Goal: Transaction & Acquisition: Purchase product/service

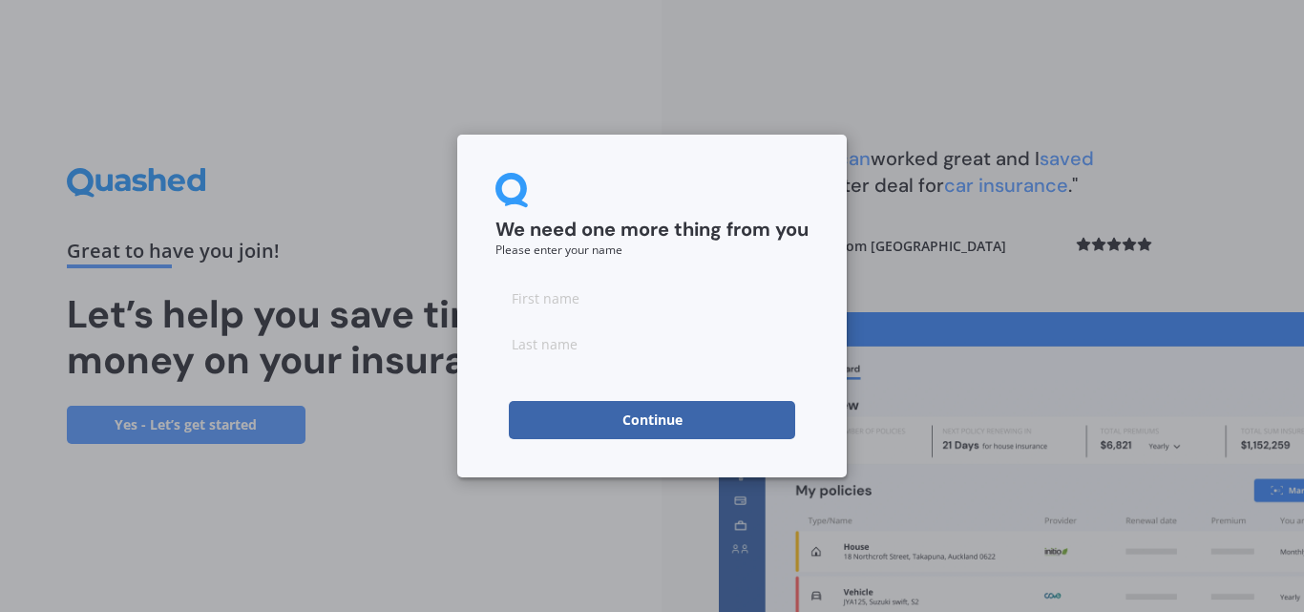
click at [540, 298] on input at bounding box center [651, 298] width 313 height 38
type input "Lex"
click at [587, 346] on input at bounding box center [651, 343] width 313 height 38
type input "McKenzie"
click at [643, 419] on button "Continue" at bounding box center [652, 420] width 286 height 38
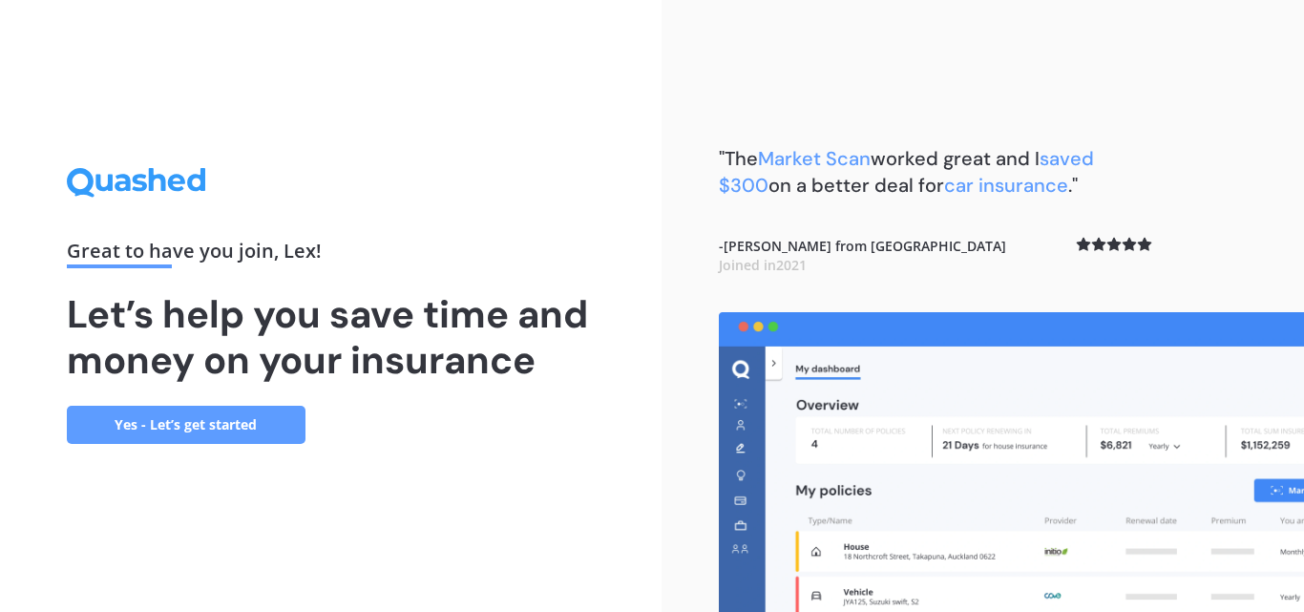
click at [217, 425] on link "Yes - Let’s get started" at bounding box center [186, 425] width 239 height 38
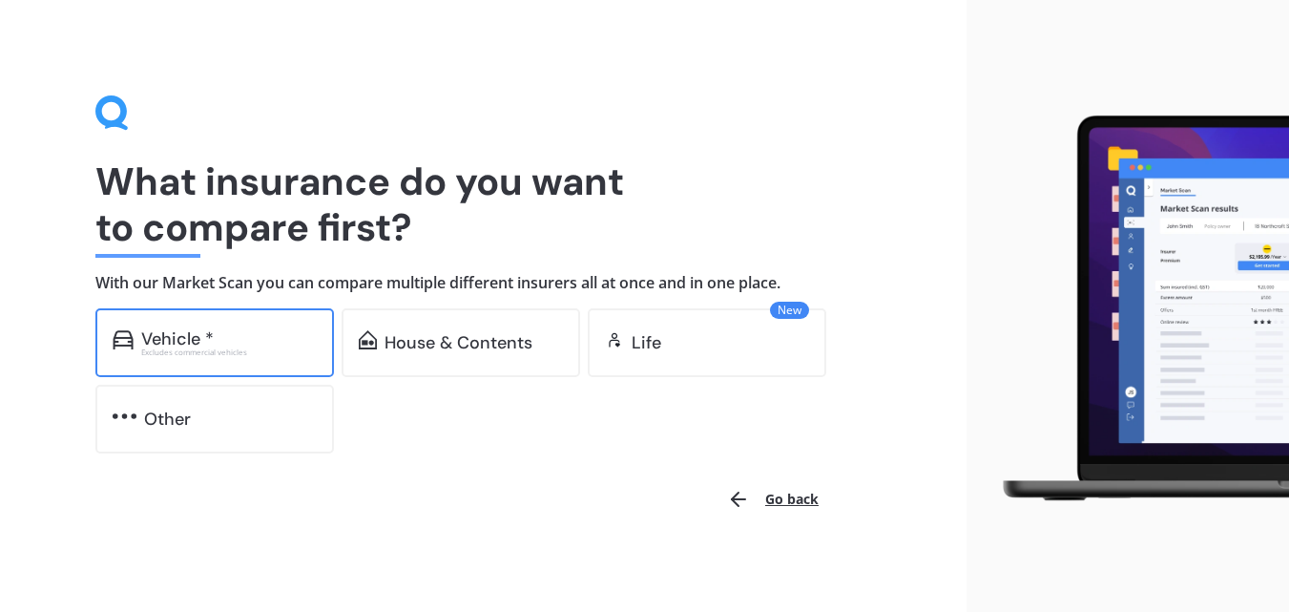
click at [160, 336] on div "Vehicle *" at bounding box center [177, 338] width 73 height 19
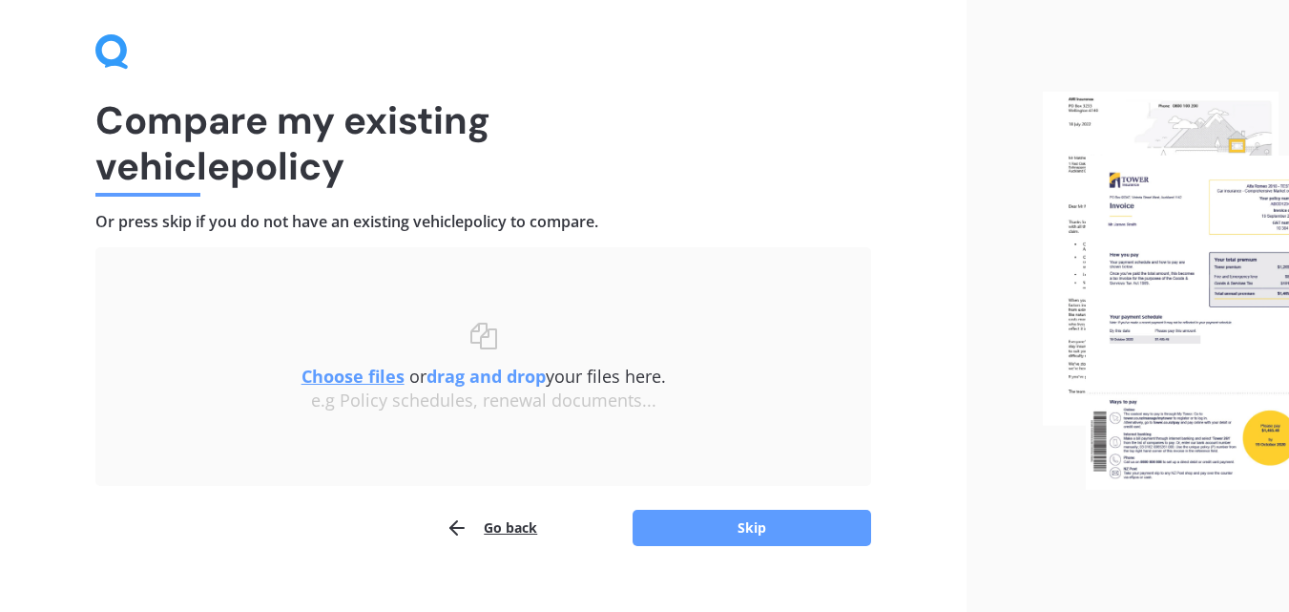
scroll to position [92, 0]
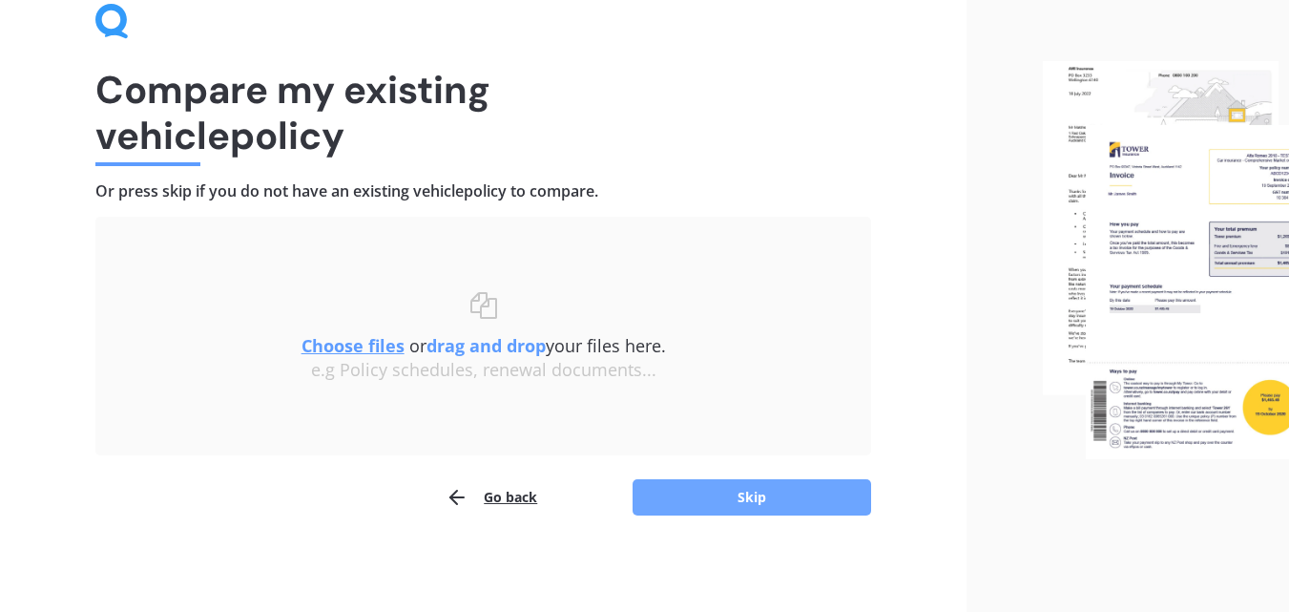
click at [757, 495] on button "Skip" at bounding box center [752, 497] width 239 height 36
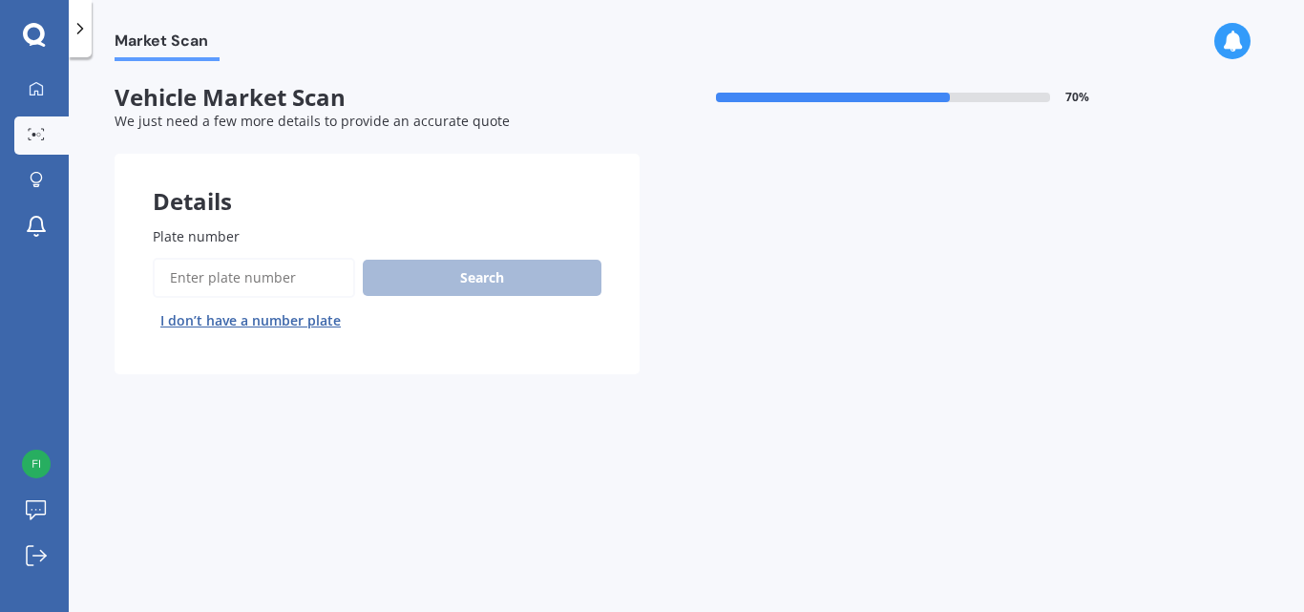
click at [246, 270] on input "Plate number" at bounding box center [254, 278] width 202 height 40
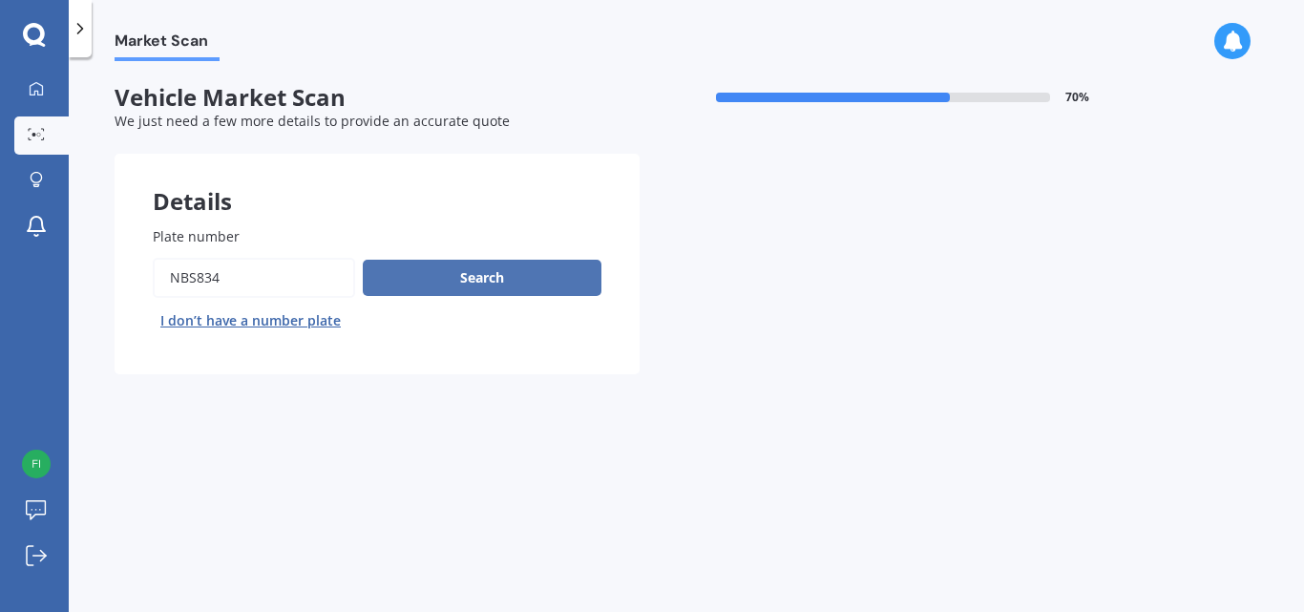
type input "NBS834"
click at [492, 276] on button "Search" at bounding box center [482, 278] width 239 height 36
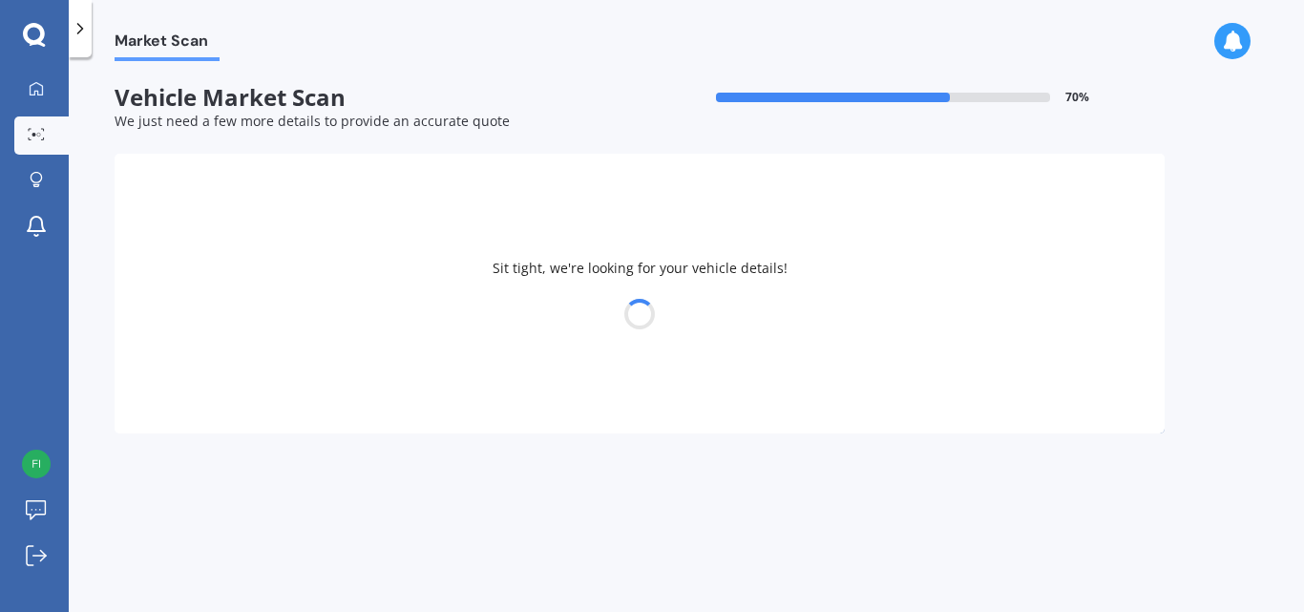
select select "TOYOTA"
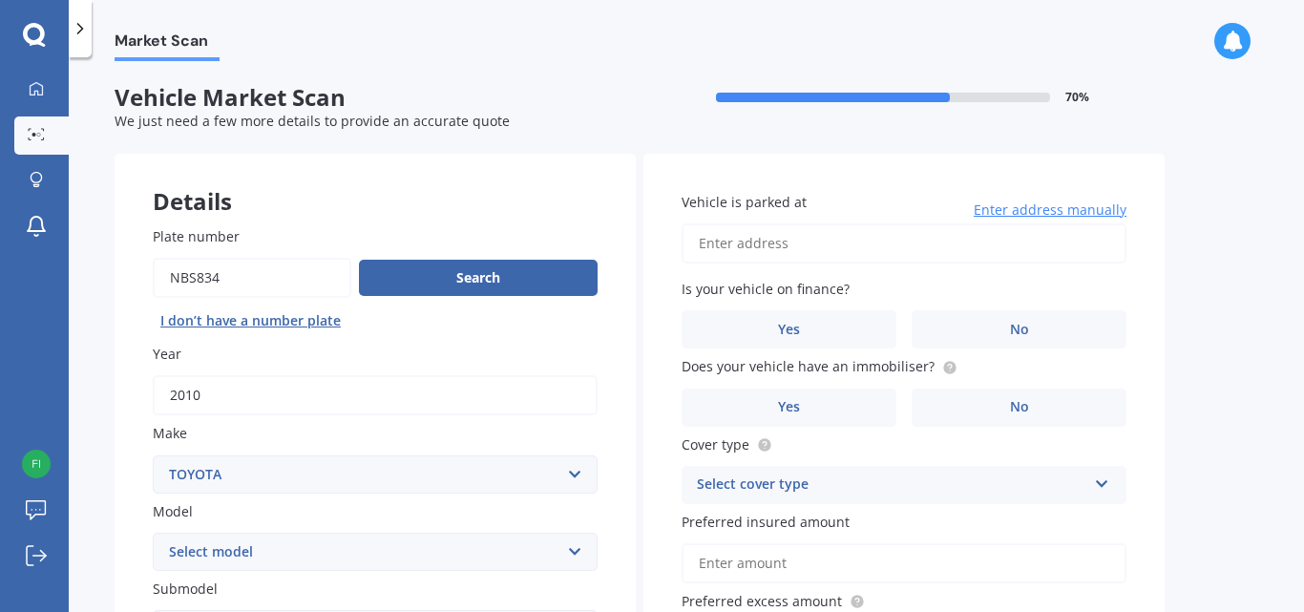
click at [515, 351] on label "Year" at bounding box center [371, 354] width 437 height 20
click at [515, 375] on input "2010" at bounding box center [375, 395] width 445 height 40
click at [483, 270] on button "Search" at bounding box center [478, 278] width 239 height 36
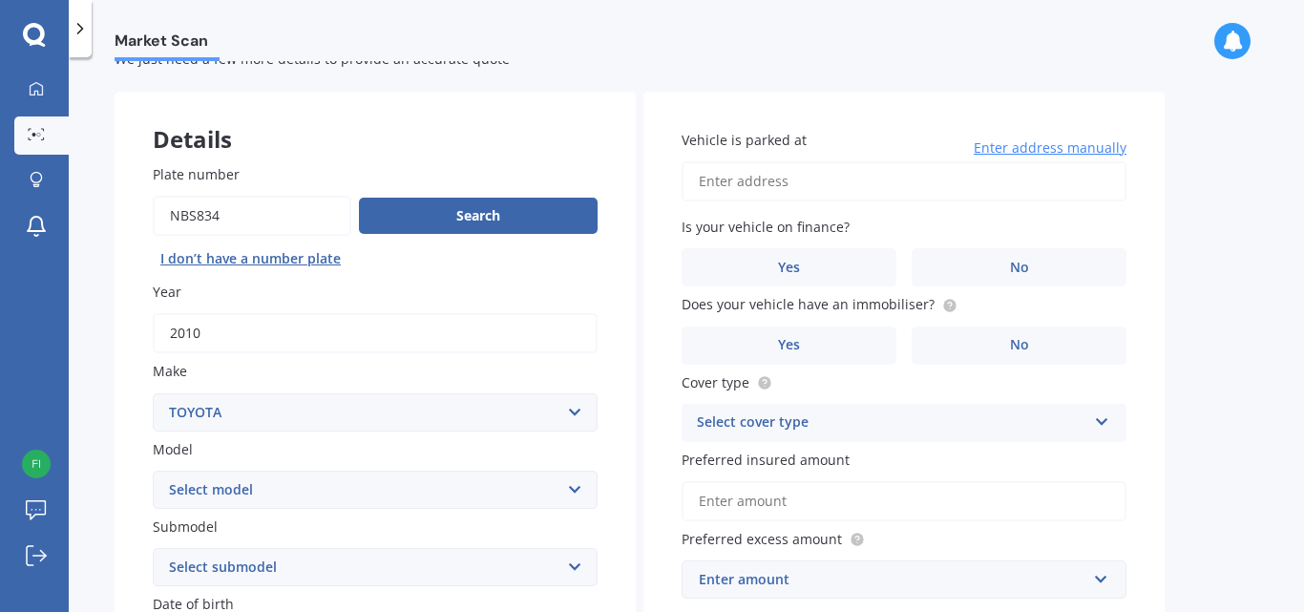
scroll to position [95, 0]
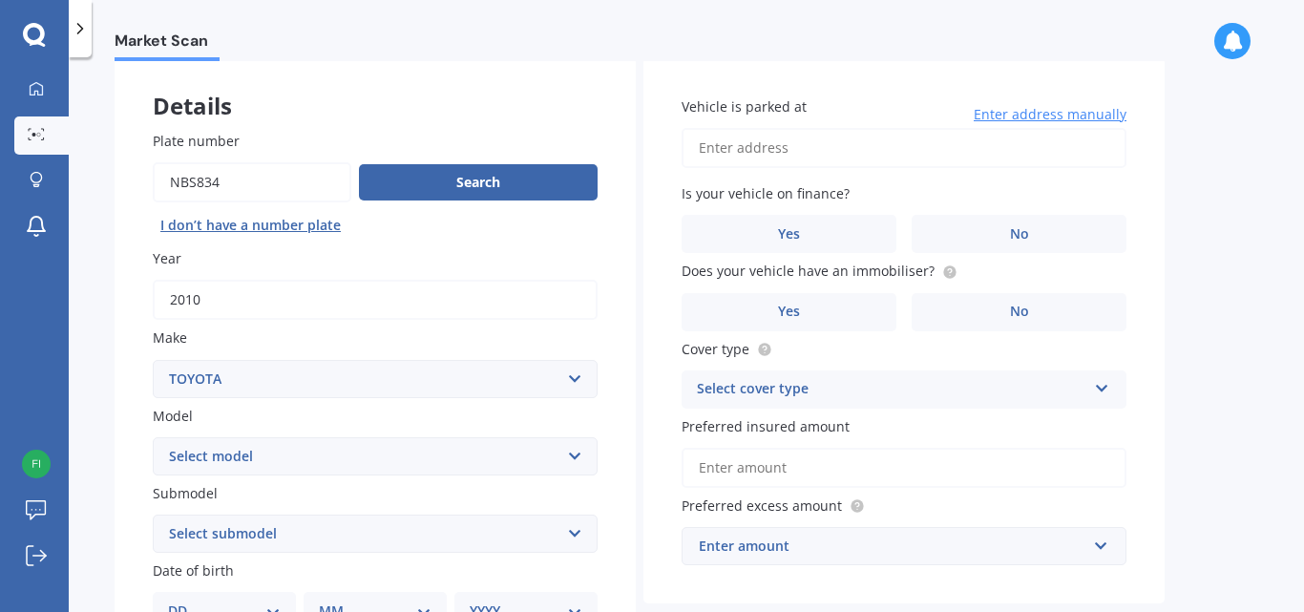
click at [571, 455] on select "Select model 4 Runner 86 Allex Allion Alphard Altezza Aqua Aristo Aurion Auris …" at bounding box center [375, 456] width 445 height 38
select select "MARK X"
click at [153, 437] on select "Select model 4 Runner 86 Allex Allion Alphard Altezza Aqua Aristo Aurion Auris …" at bounding box center [375, 456] width 445 height 38
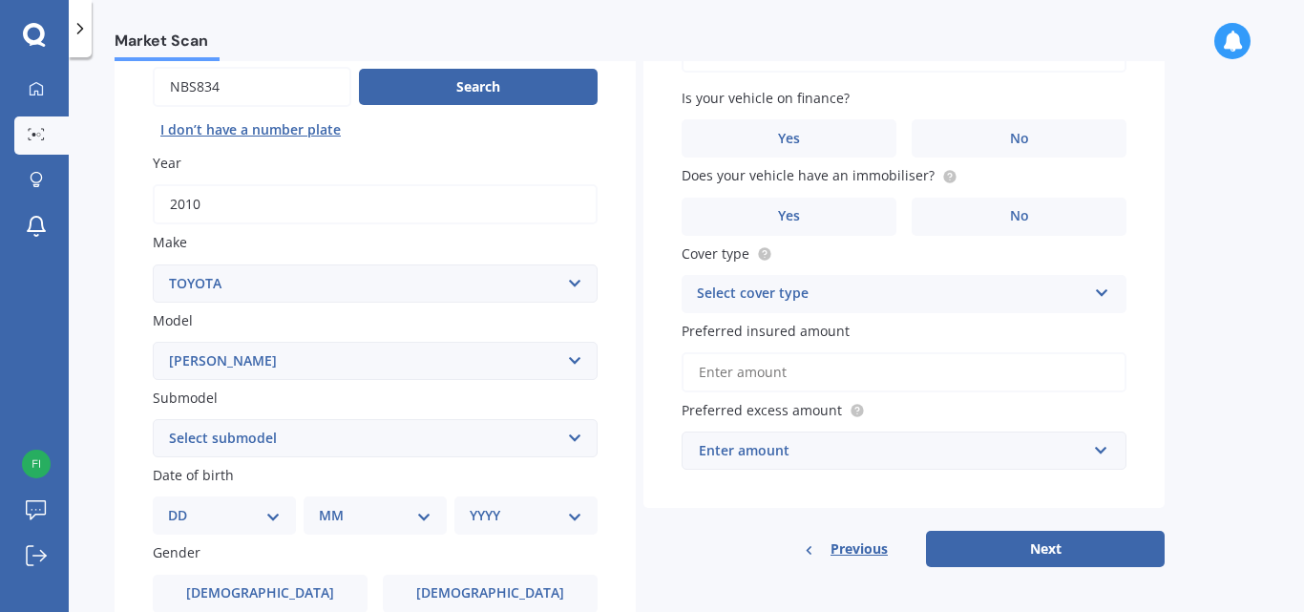
click at [573, 433] on select "Select submodel (All) Diesel" at bounding box center [375, 438] width 445 height 38
click at [609, 512] on div "Plate number Search I don’t have a number plate Year 2010 Make Select make AC A…" at bounding box center [375, 440] width 521 height 887
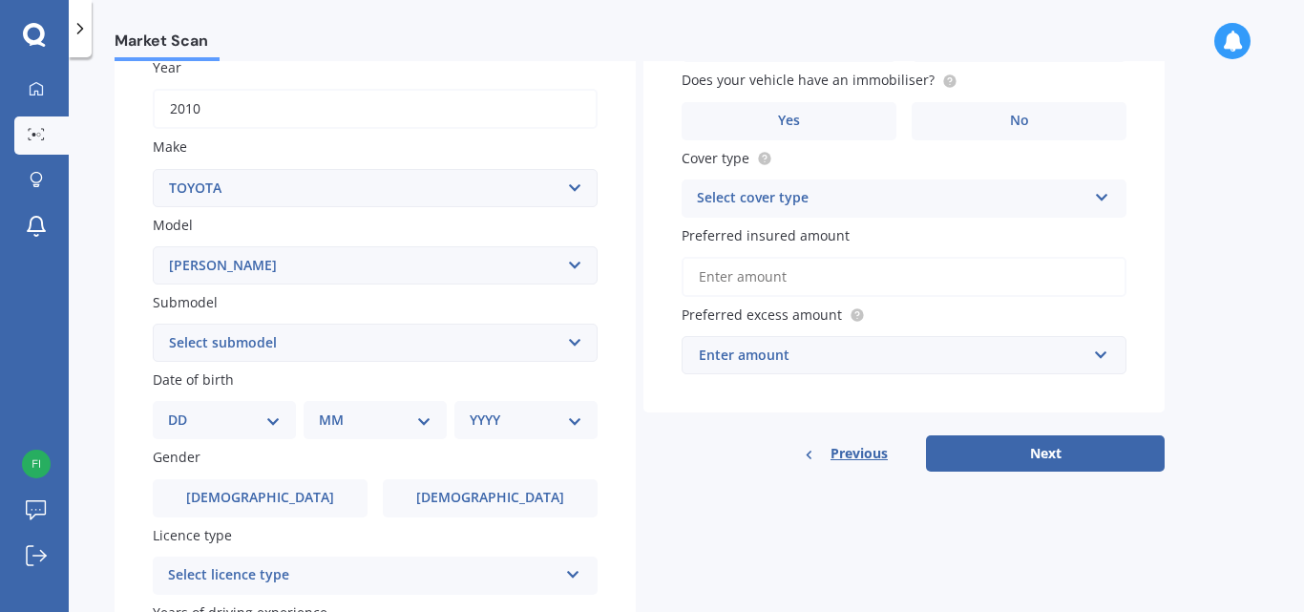
click at [270, 421] on select "DD 01 02 03 04 05 06 07 08 09 10 11 12 13 14 15 16 17 18 19 20 21 22 23 24 25 2…" at bounding box center [224, 419] width 113 height 21
select select "17"
click at [183, 409] on select "DD 01 02 03 04 05 06 07 08 09 10 11 12 13 14 15 16 17 18 19 20 21 22 23 24 25 2…" at bounding box center [224, 419] width 113 height 21
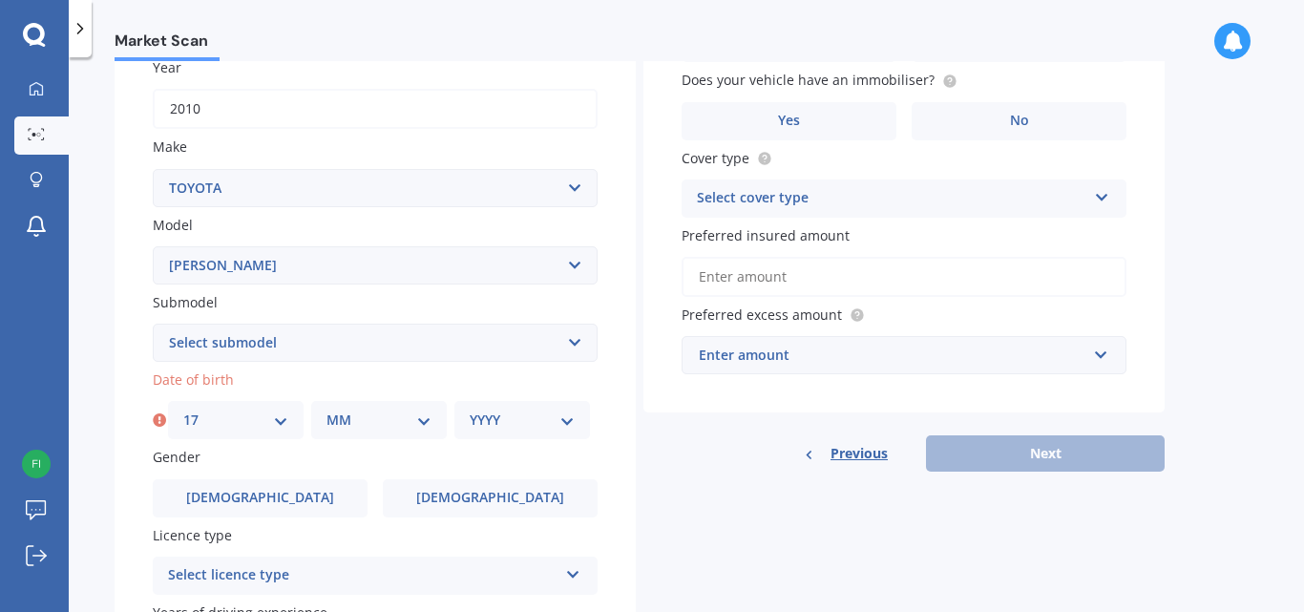
click at [425, 417] on select "MM 01 02 03 04 05 06 07 08 09 10 11 12" at bounding box center [378, 419] width 105 height 21
select select "05"
click at [326, 409] on select "MM 01 02 03 04 05 06 07 08 09 10 11 12" at bounding box center [378, 419] width 105 height 21
click at [566, 418] on select "YYYY 2025 2024 2023 2022 2021 2020 2019 2018 2017 2016 2015 2014 2013 2012 2011…" at bounding box center [522, 419] width 105 height 21
select select "1962"
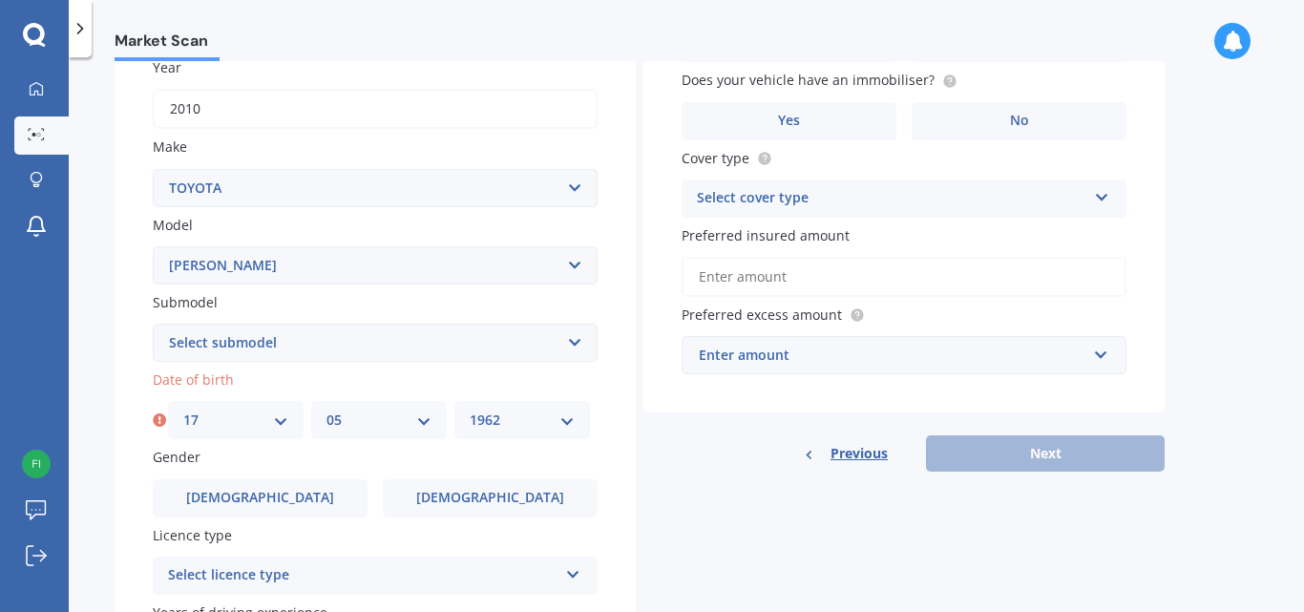
click at [470, 409] on select "YYYY 2025 2024 2023 2022 2021 2020 2019 2018 2017 2016 2015 2014 2013 2012 2011…" at bounding box center [522, 419] width 105 height 21
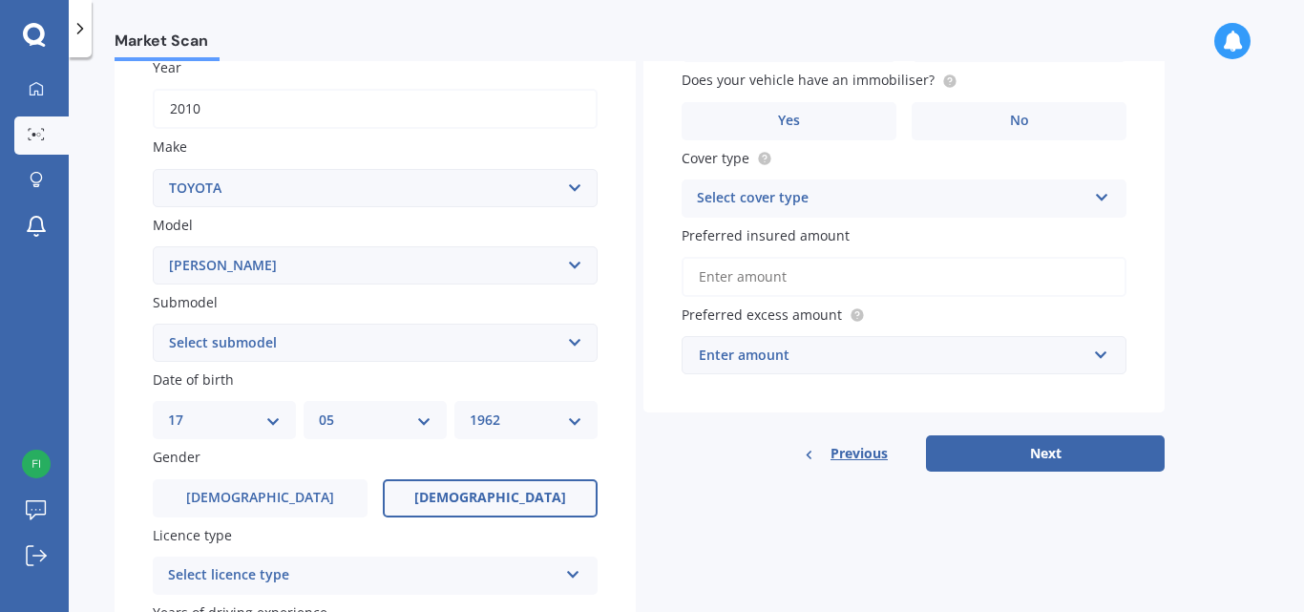
click at [466, 504] on span "Female" at bounding box center [490, 498] width 152 height 16
click at [0, 0] on input "Female" at bounding box center [0, 0] width 0 height 0
click at [503, 498] on span "Female" at bounding box center [490, 498] width 152 height 16
click at [0, 0] on input "Female" at bounding box center [0, 0] width 0 height 0
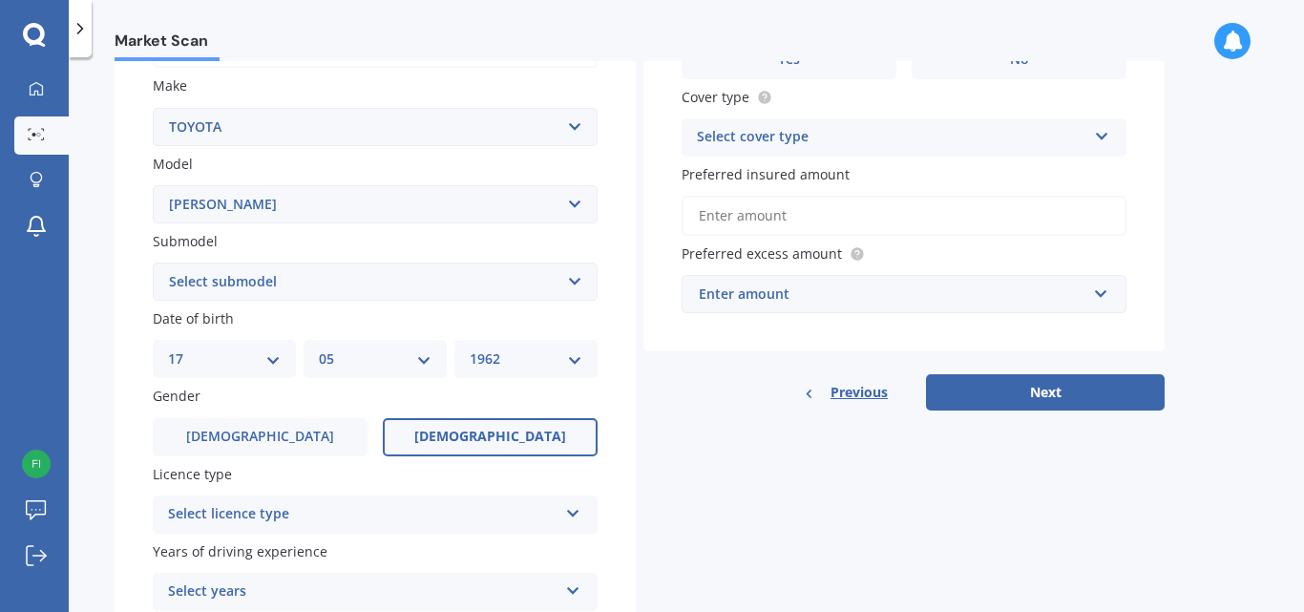
scroll to position [382, 0]
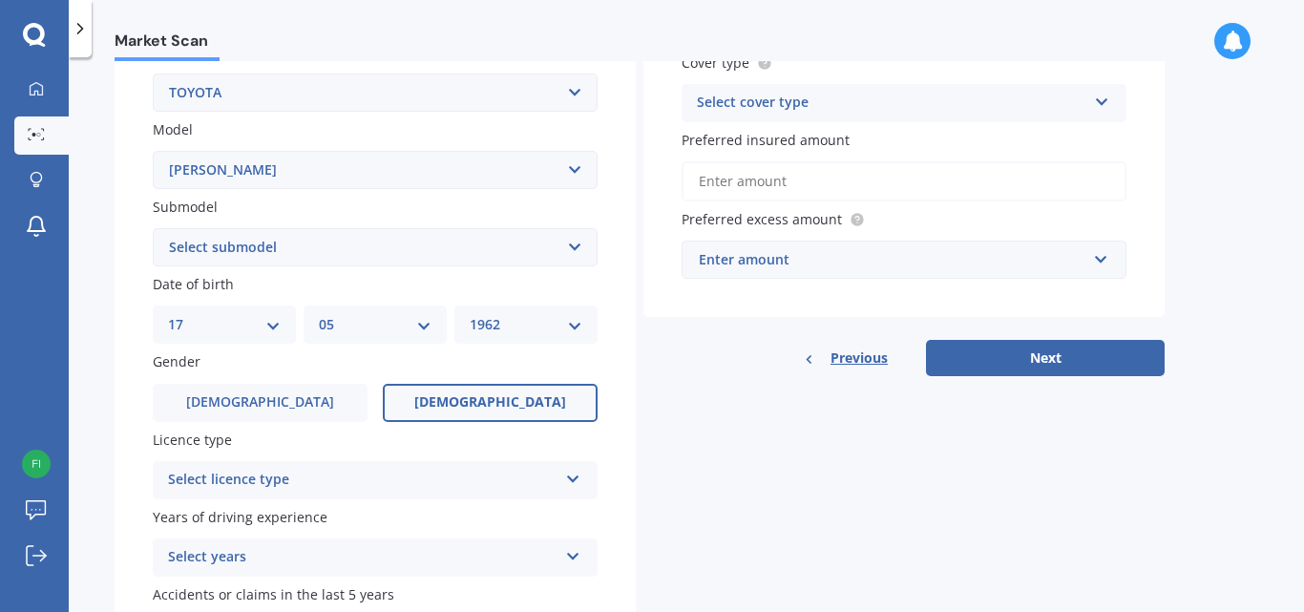
click at [575, 472] on icon at bounding box center [573, 475] width 16 height 13
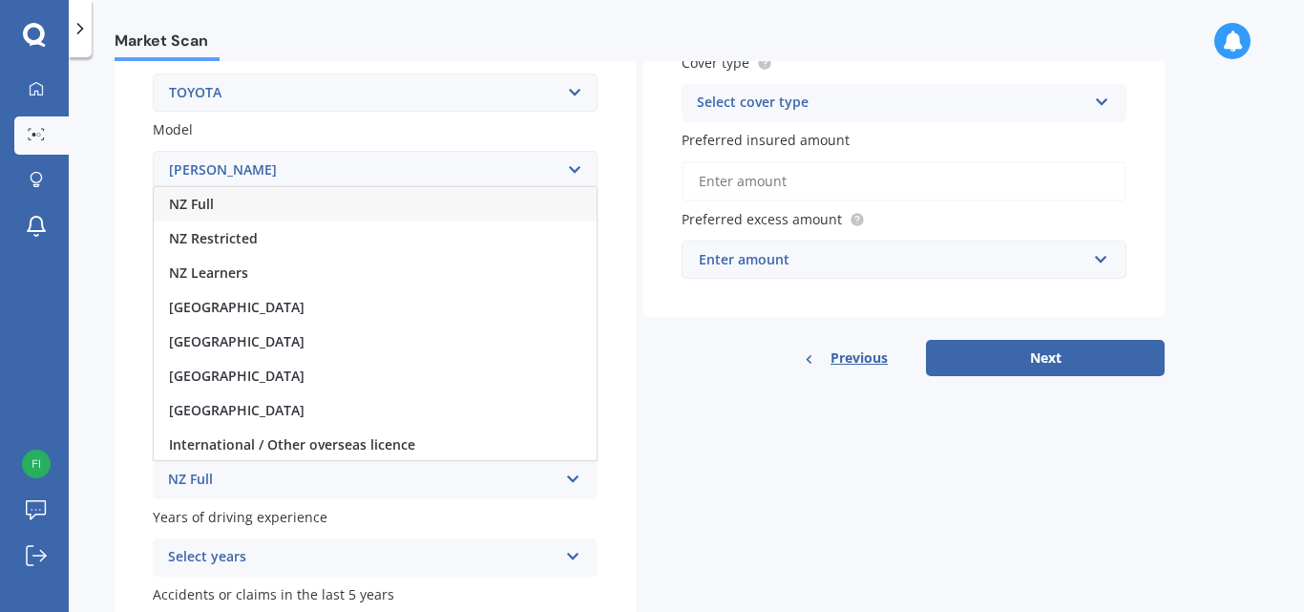
click at [191, 475] on div "NZ Full" at bounding box center [362, 480] width 389 height 23
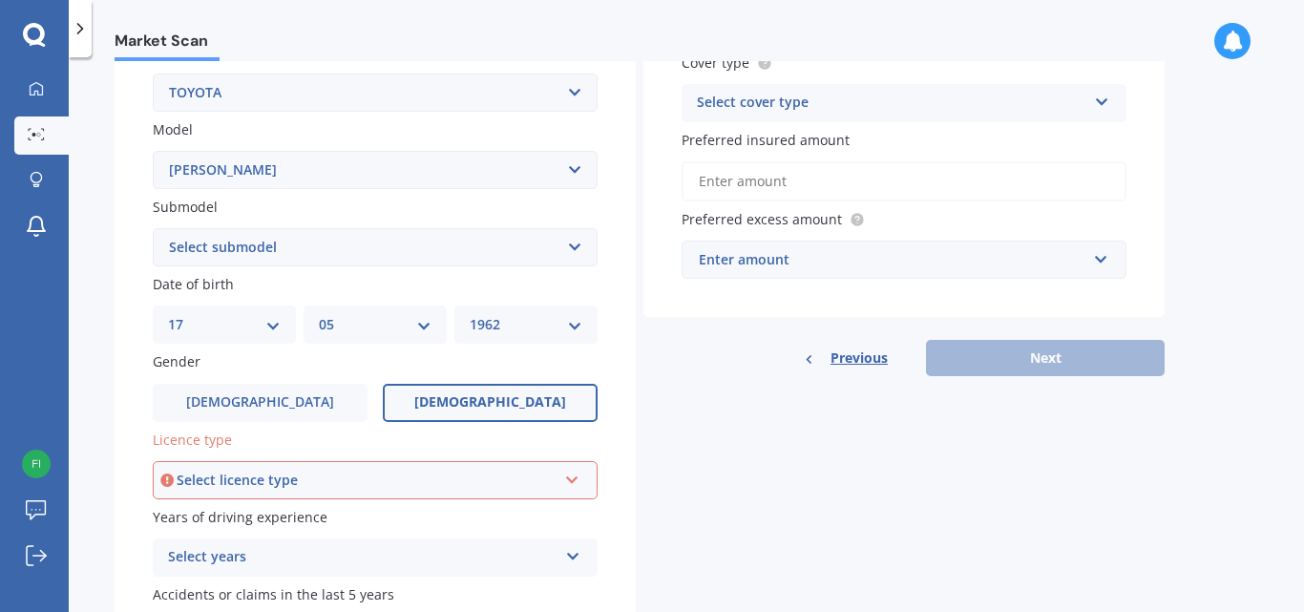
click at [574, 475] on icon at bounding box center [572, 476] width 16 height 13
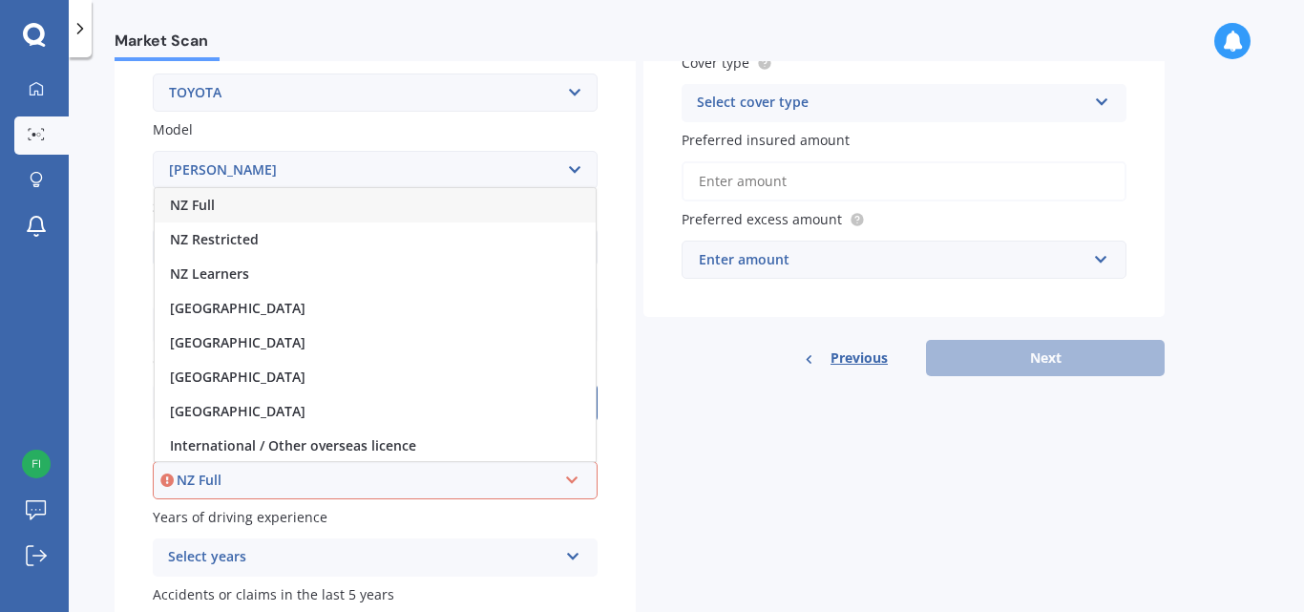
click at [178, 199] on span "NZ Full" at bounding box center [192, 205] width 45 height 18
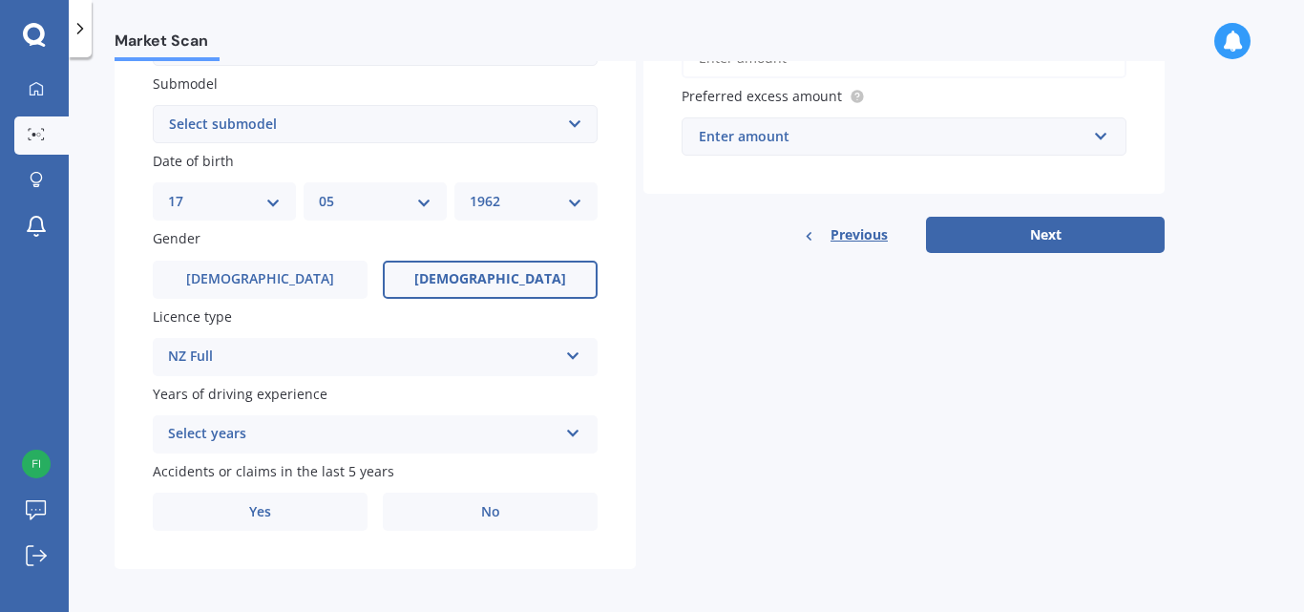
scroll to position [511, 0]
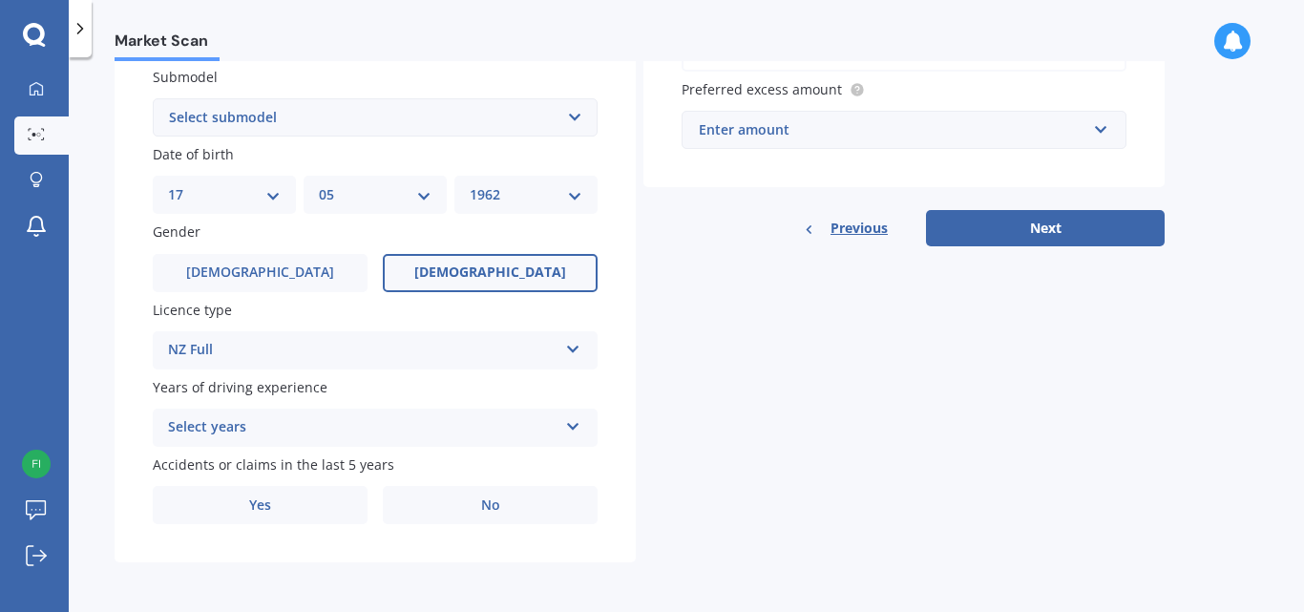
click at [572, 423] on icon at bounding box center [573, 422] width 16 height 13
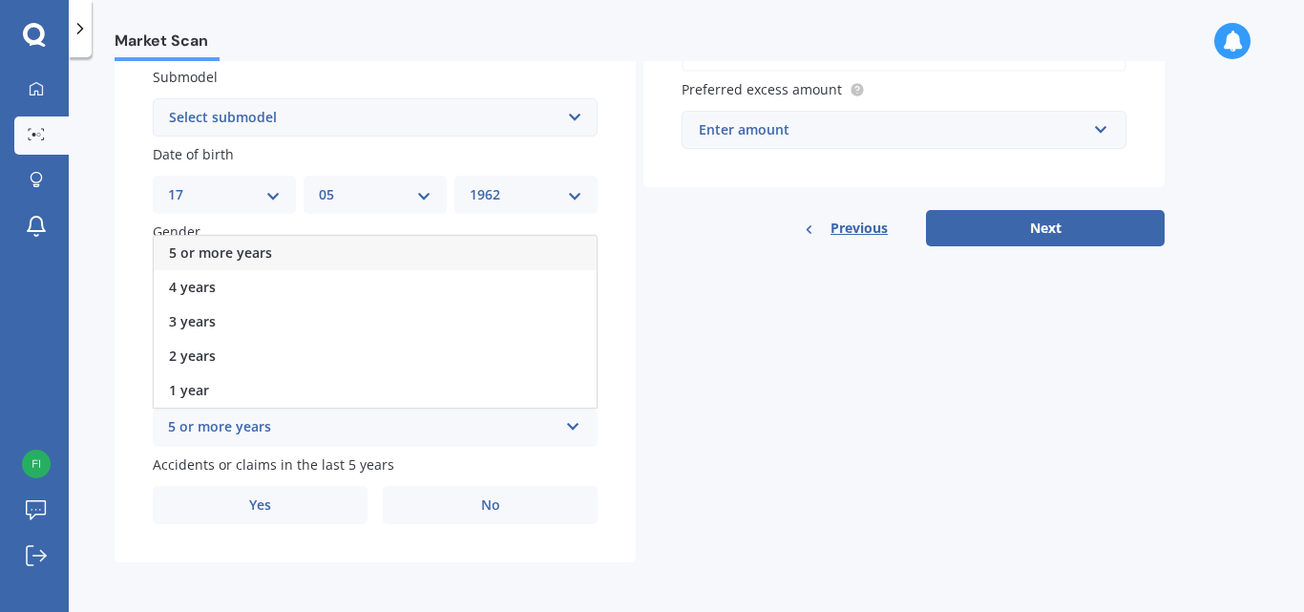
click at [273, 256] on div "5 or more years" at bounding box center [375, 253] width 443 height 34
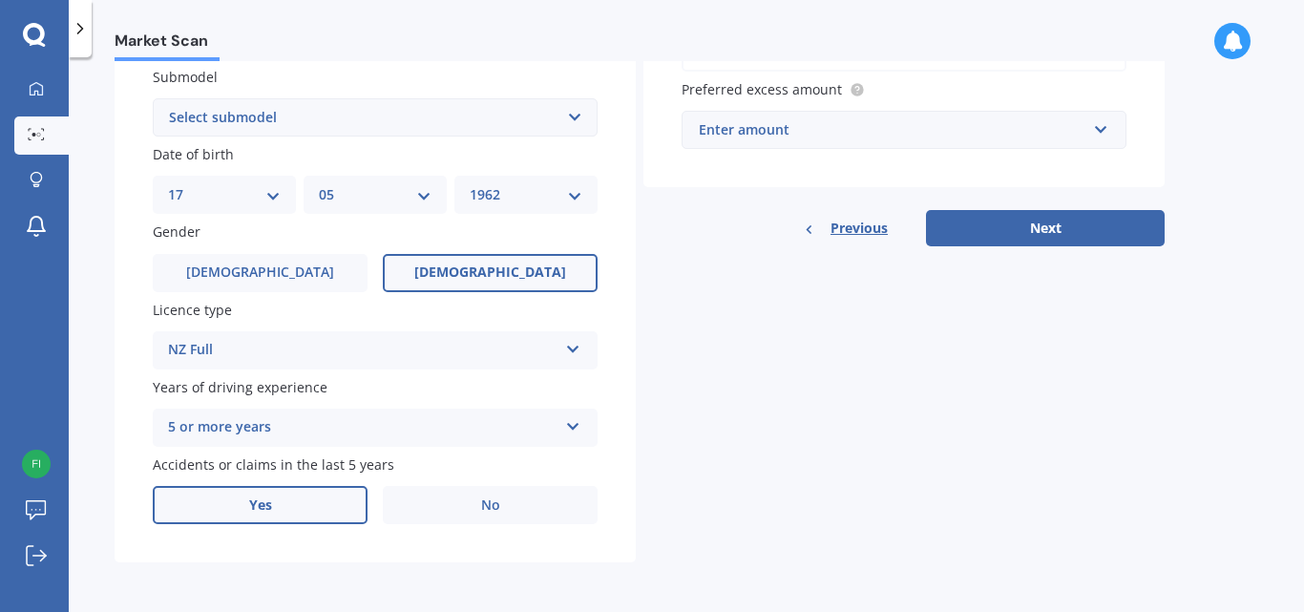
click at [292, 507] on label "Yes" at bounding box center [260, 505] width 215 height 38
click at [0, 0] on input "Yes" at bounding box center [0, 0] width 0 height 0
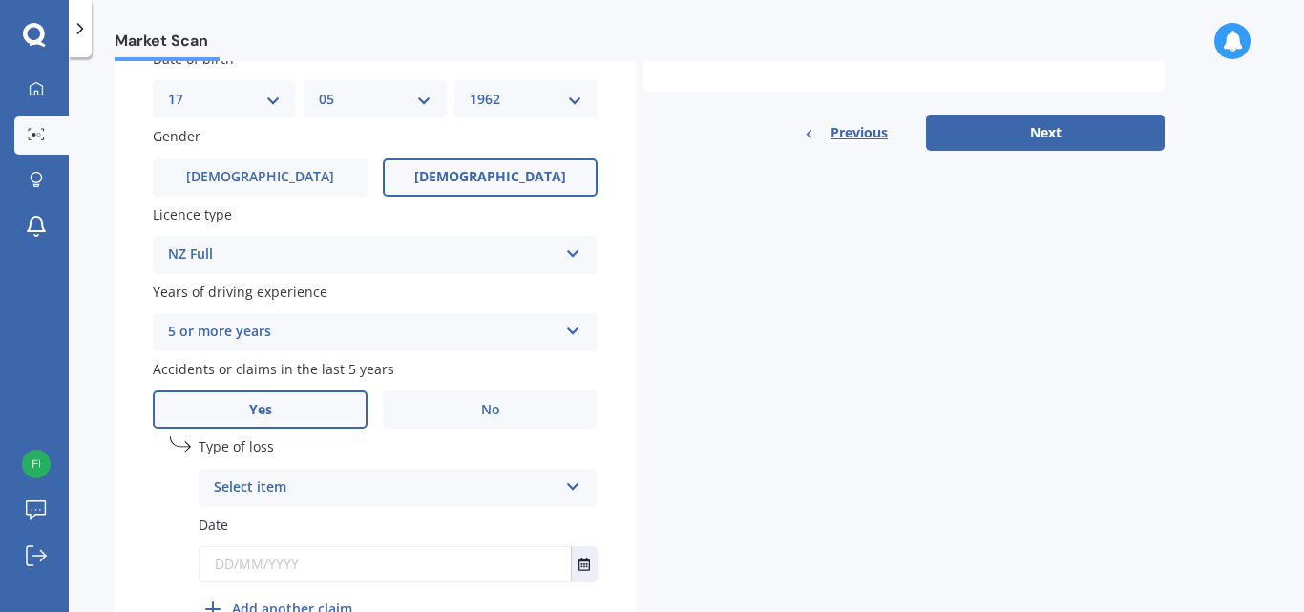
click at [571, 483] on icon at bounding box center [573, 482] width 16 height 13
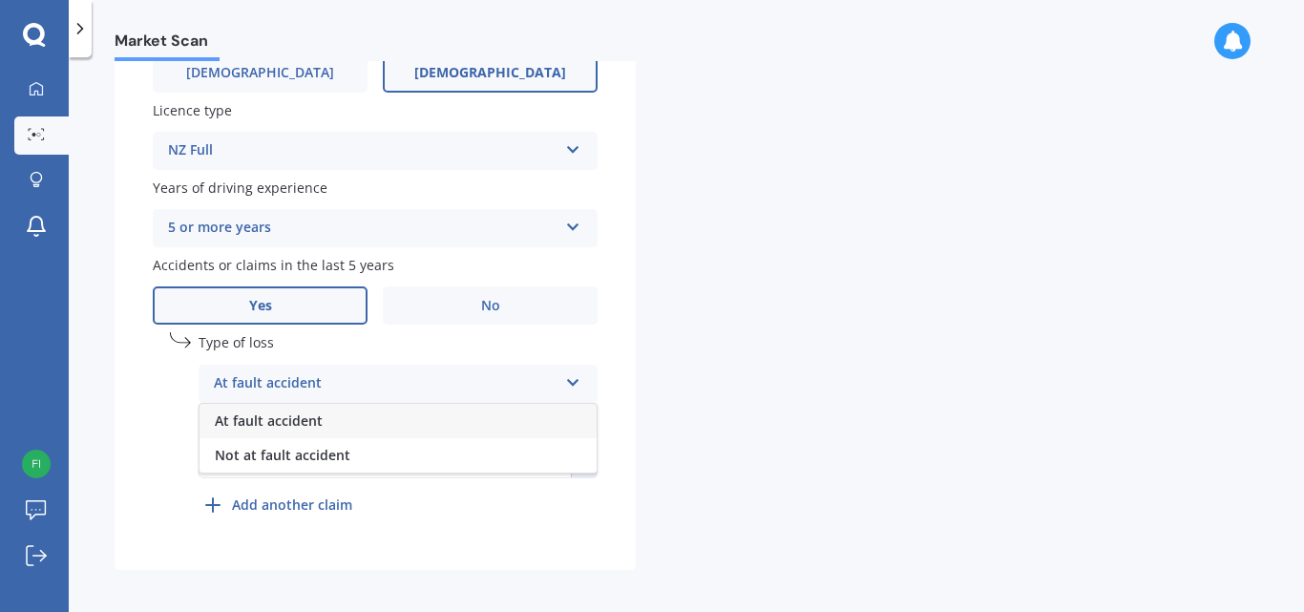
scroll to position [719, 0]
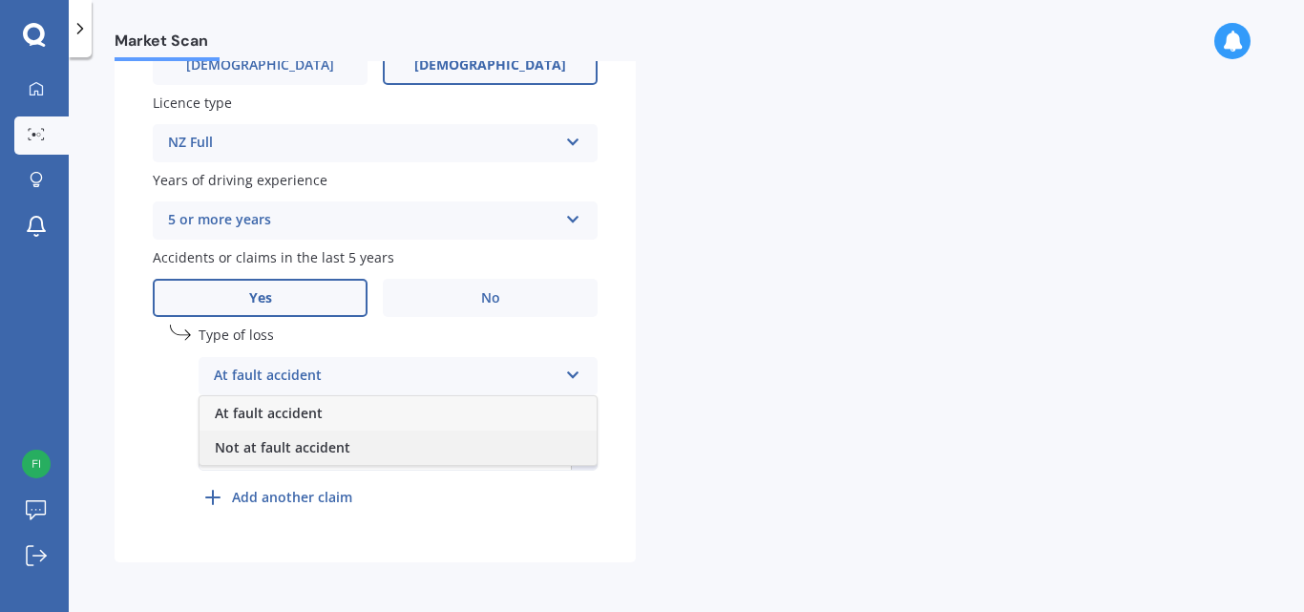
click at [306, 448] on span "Not at fault accident" at bounding box center [283, 447] width 136 height 18
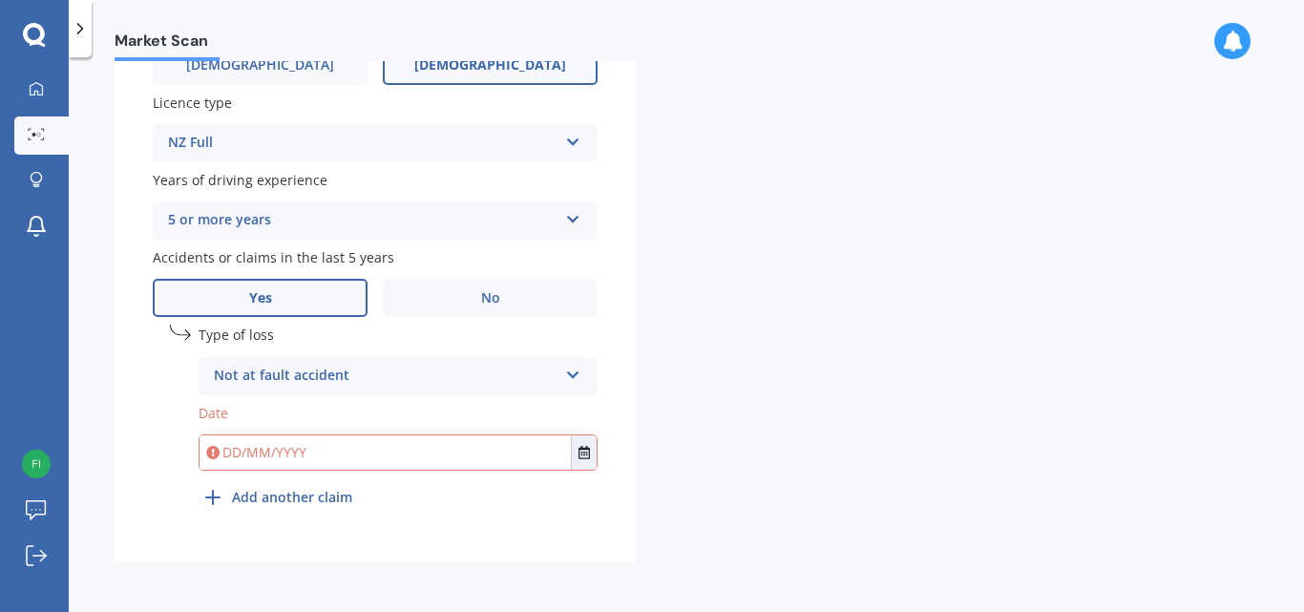
click at [253, 452] on input "text" at bounding box center [384, 452] width 371 height 34
type input "20/10/2024"
click at [581, 449] on icon "Select date" at bounding box center [583, 452] width 11 height 13
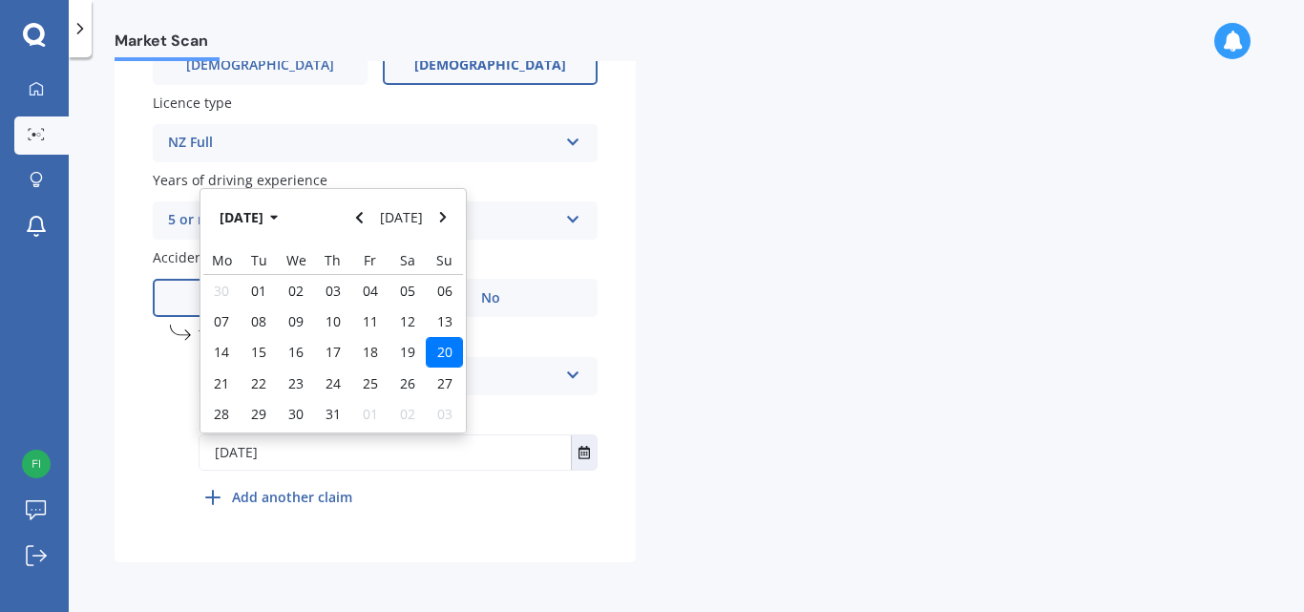
click at [444, 348] on span "20" at bounding box center [444, 352] width 15 height 18
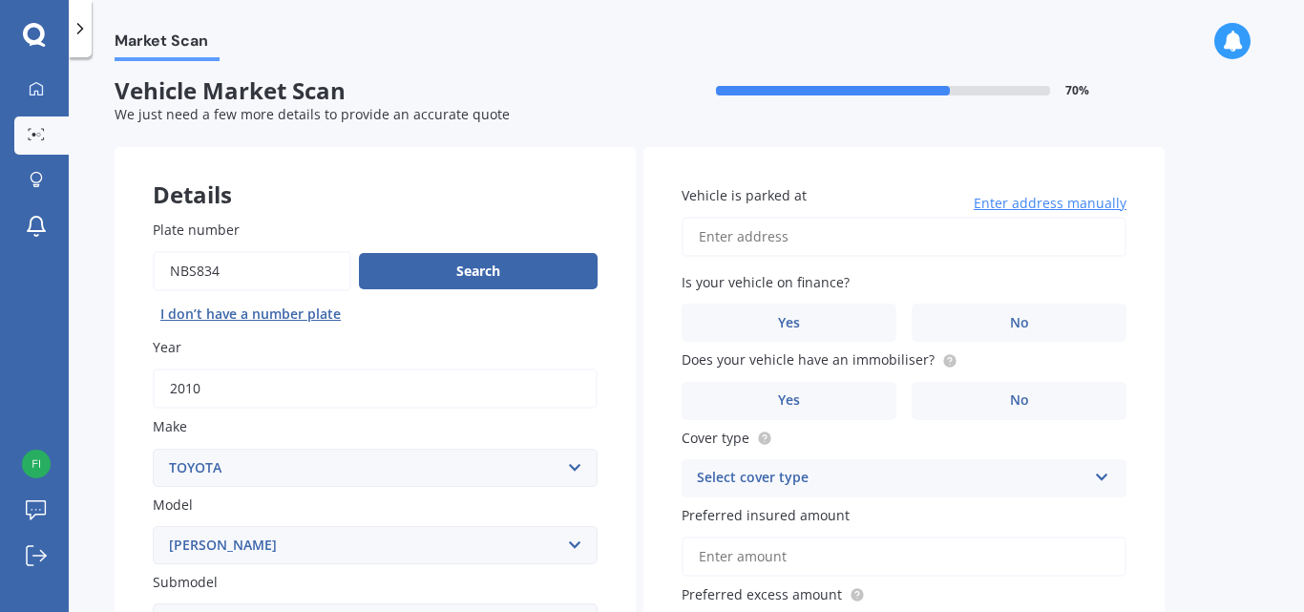
scroll to position [0, 0]
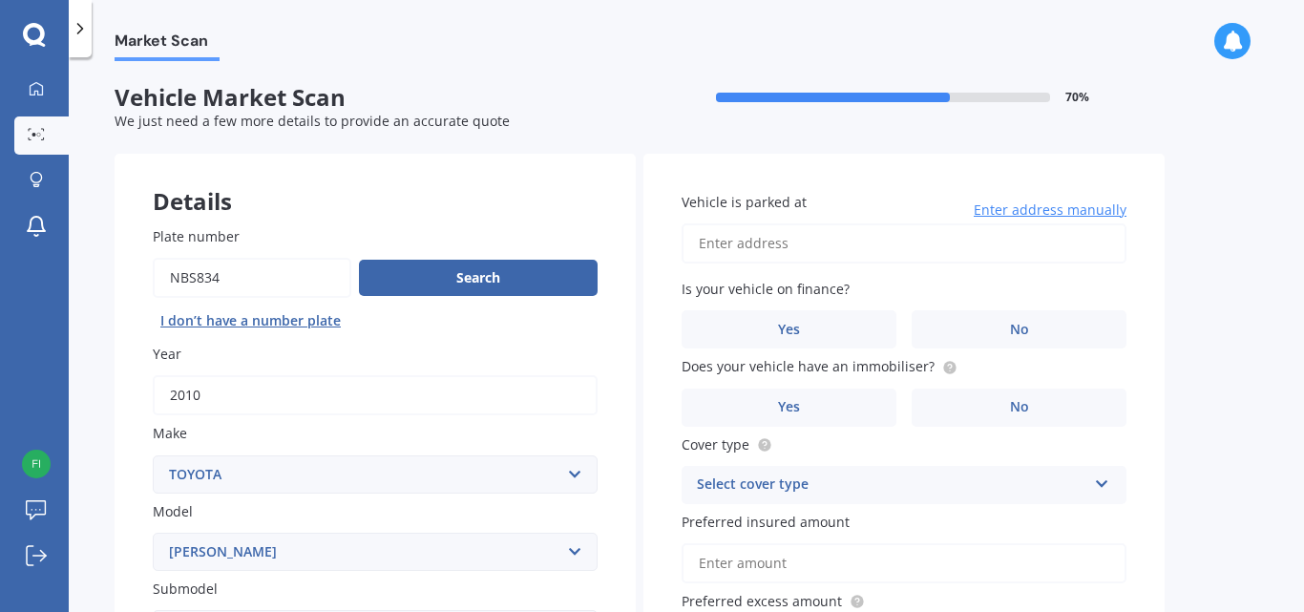
click at [771, 238] on input "Vehicle is parked at" at bounding box center [903, 243] width 445 height 40
type input "20 Champagne Ave YaldhurstChristchurch 8042"
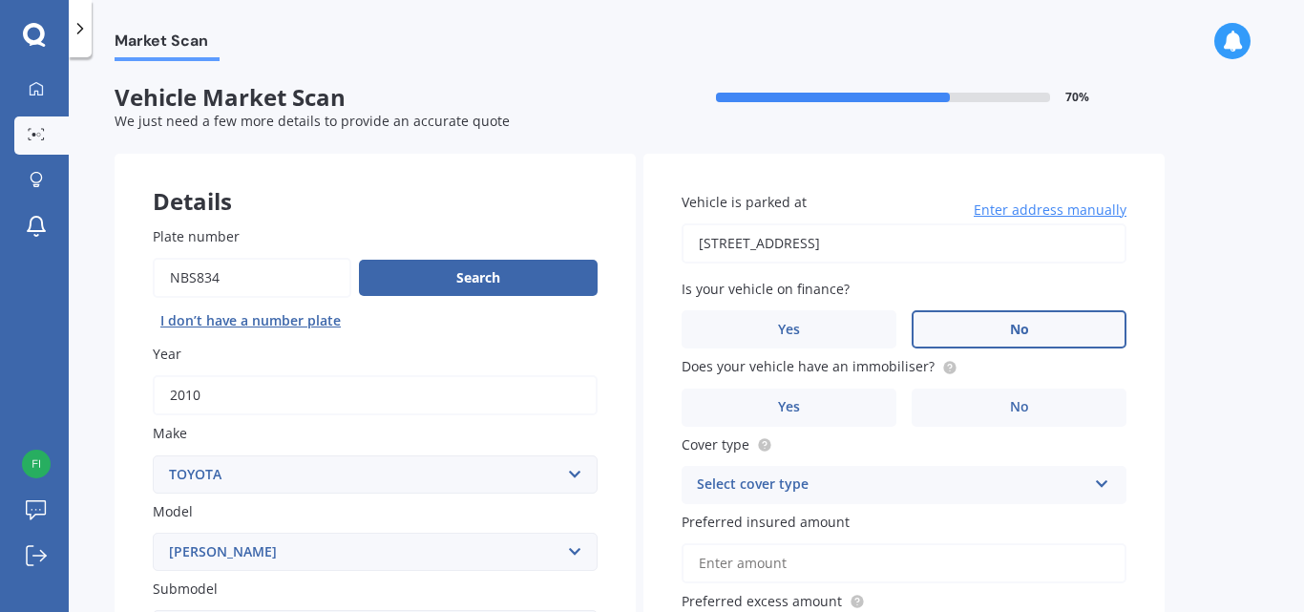
click at [1050, 324] on label "No" at bounding box center [1018, 329] width 215 height 38
click at [0, 0] on input "No" at bounding box center [0, 0] width 0 height 0
click at [817, 403] on label "Yes" at bounding box center [788, 407] width 215 height 38
click at [0, 0] on input "Yes" at bounding box center [0, 0] width 0 height 0
click at [1099, 482] on icon at bounding box center [1102, 479] width 16 height 13
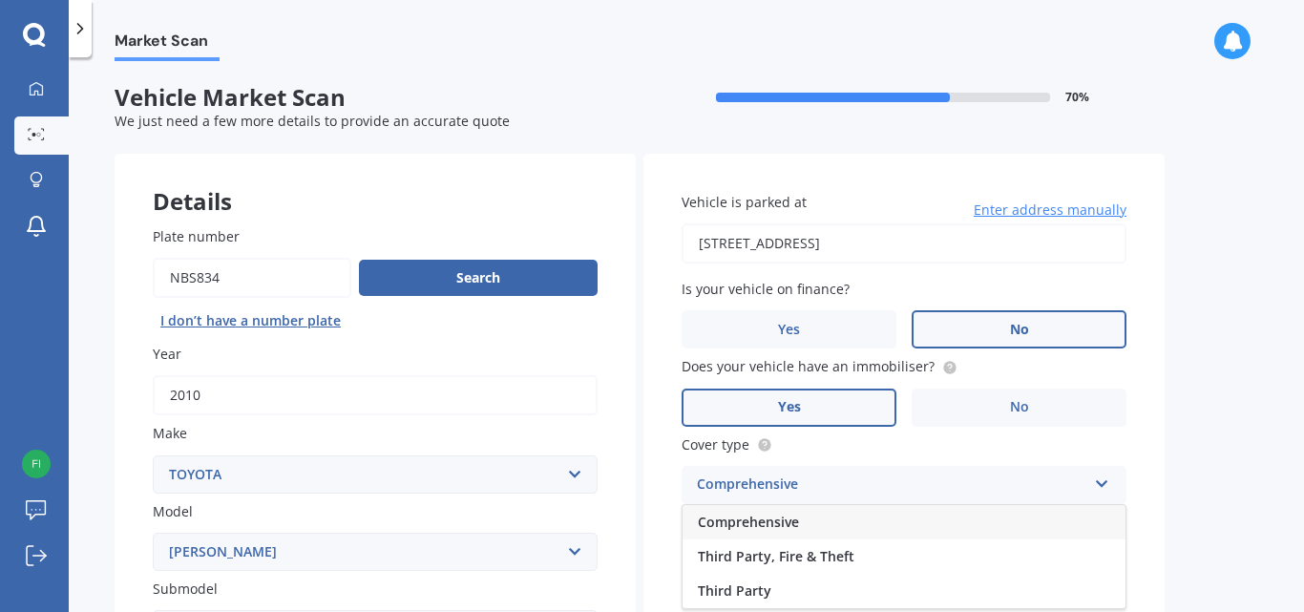
click at [747, 522] on span "Comprehensive" at bounding box center [748, 521] width 101 height 18
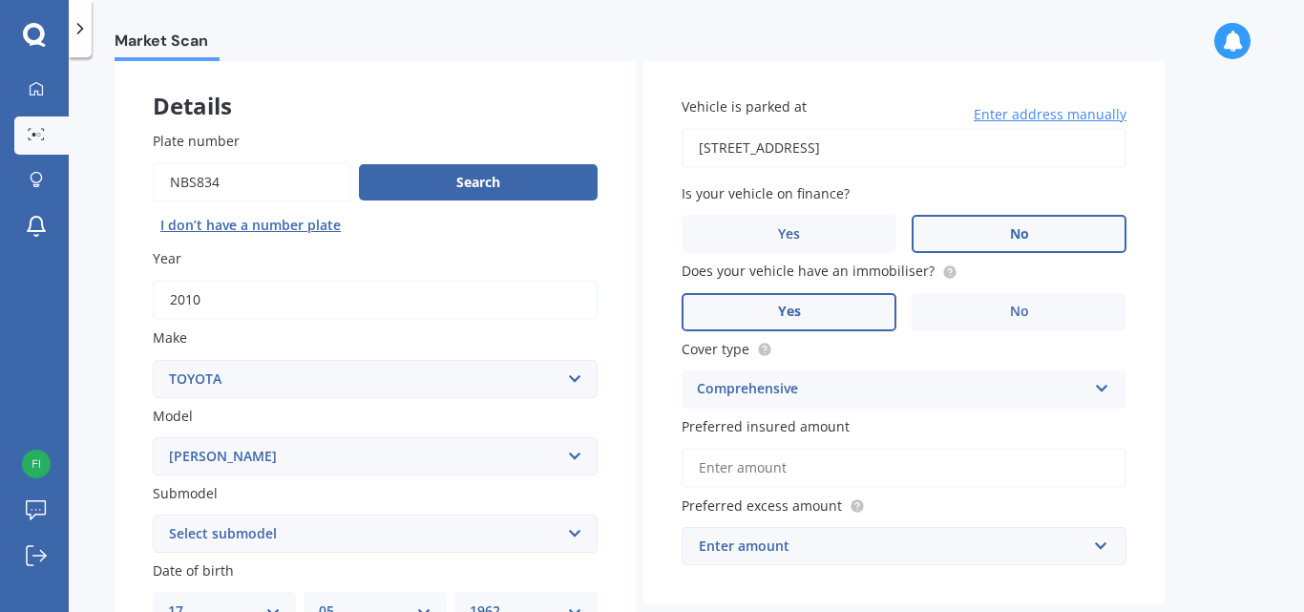
scroll to position [191, 0]
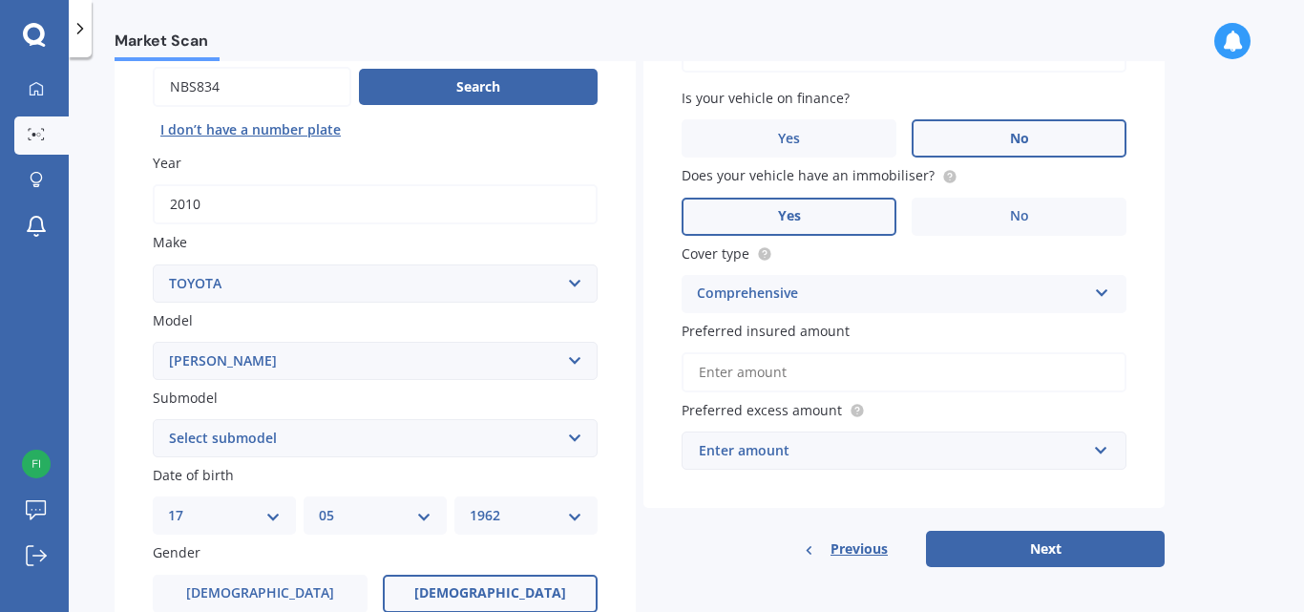
click at [803, 367] on input "Preferred insured amount" at bounding box center [903, 372] width 445 height 40
click at [1228, 399] on div "Market Scan Vehicle Market Scan 70 % We just need a few more details to provide…" at bounding box center [686, 338] width 1235 height 554
click at [806, 368] on input "Preferred insured amount" at bounding box center [903, 372] width 445 height 40
click at [1221, 375] on div "Market Scan Vehicle Market Scan 70 % We just need a few more details to provide…" at bounding box center [686, 338] width 1235 height 554
click at [1100, 450] on input "text" at bounding box center [897, 450] width 428 height 36
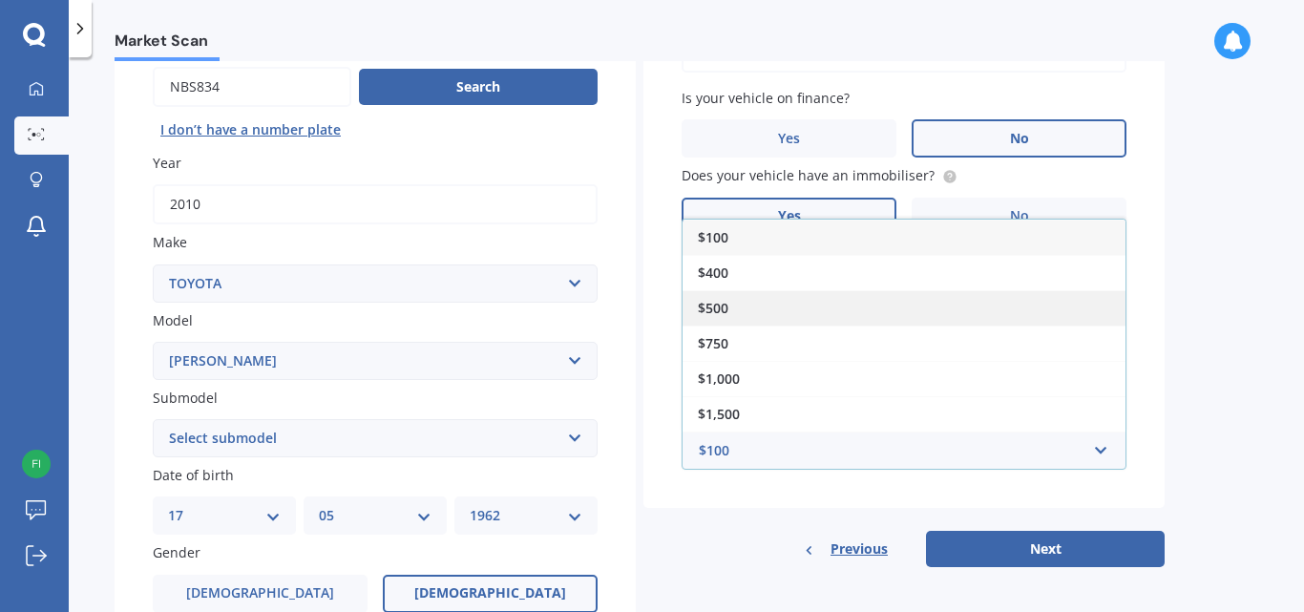
click at [778, 300] on div "$500" at bounding box center [903, 307] width 443 height 35
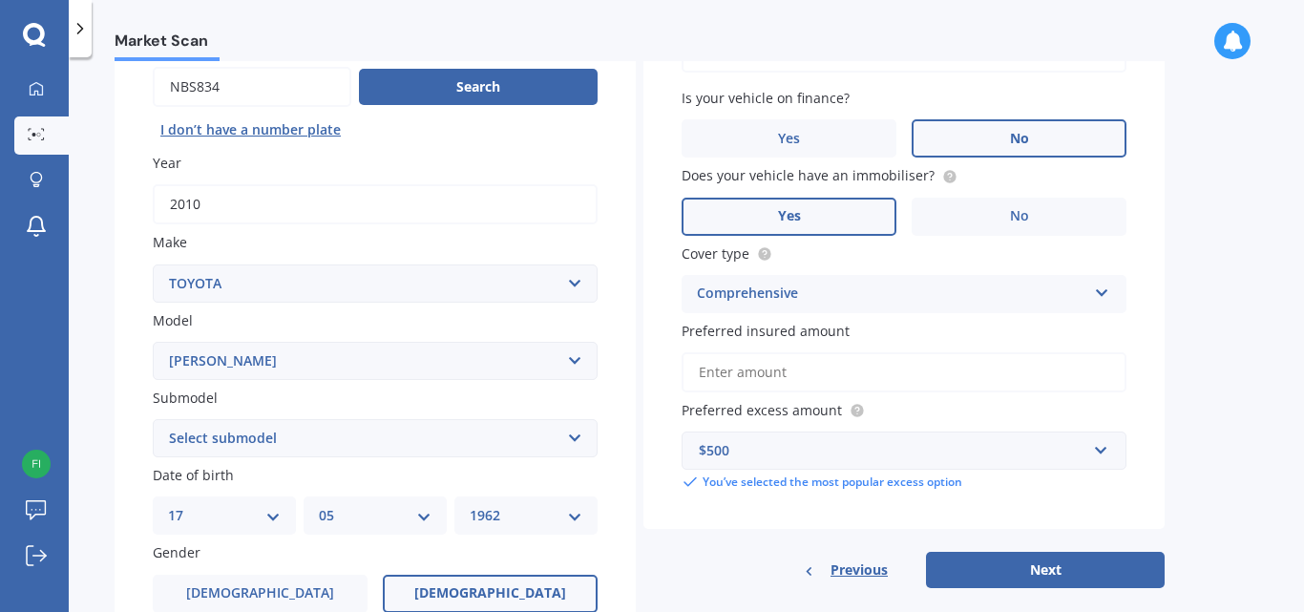
click at [814, 371] on input "Preferred insured amount" at bounding box center [903, 372] width 445 height 40
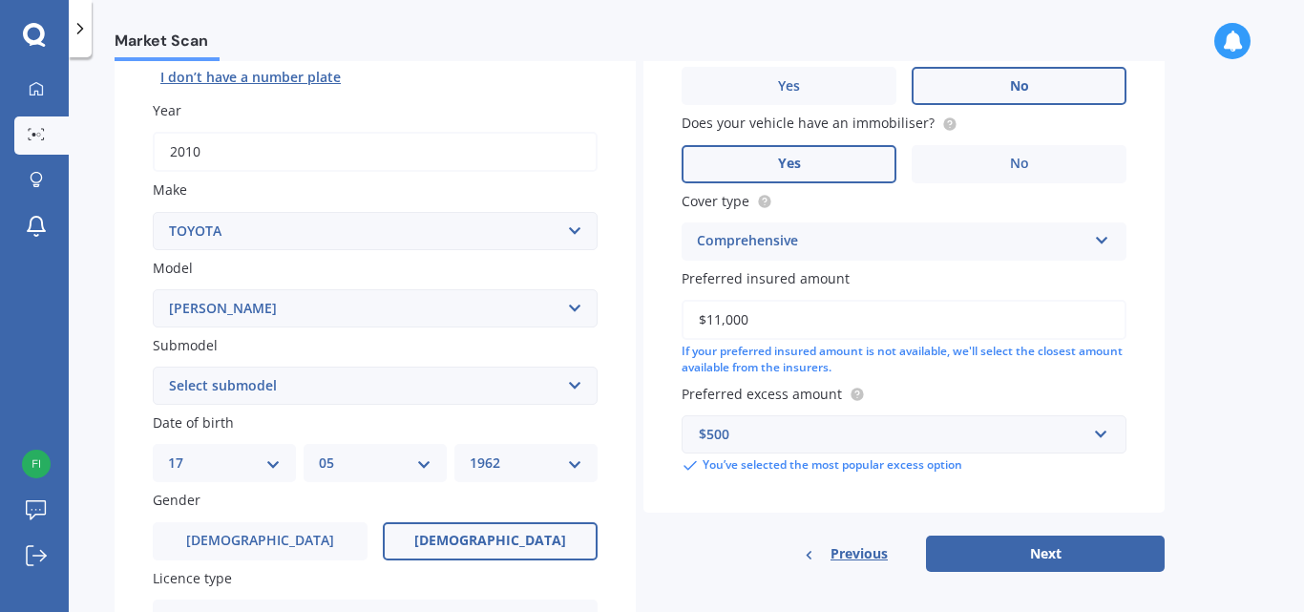
scroll to position [286, 0]
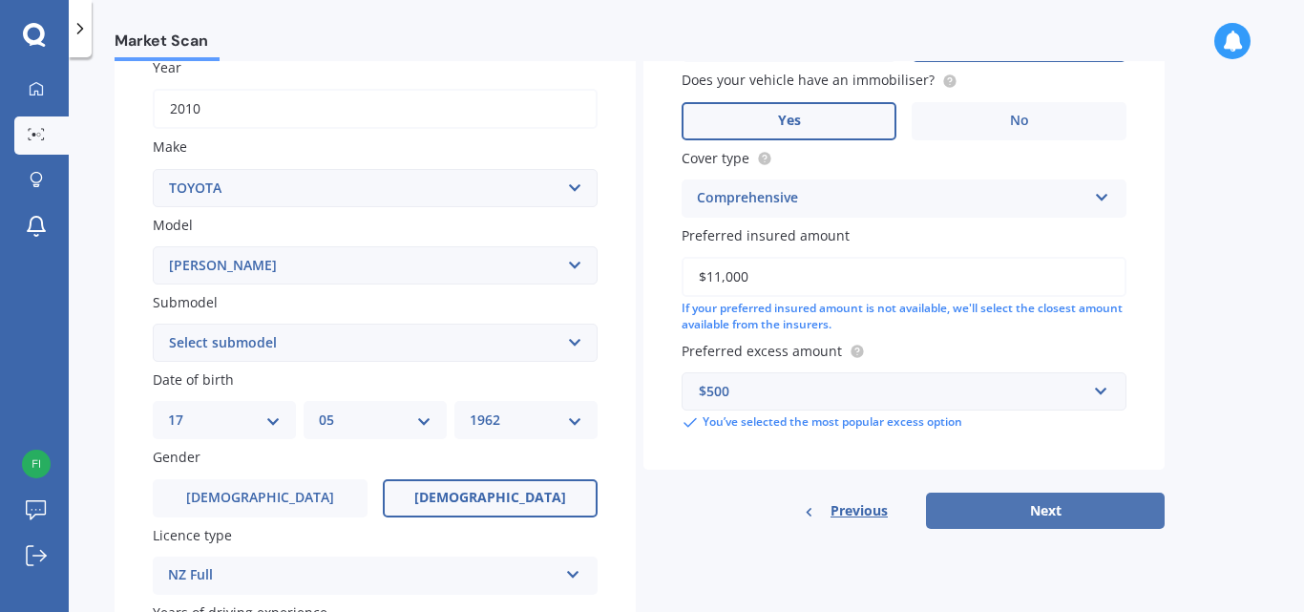
type input "$11,000"
click at [1036, 510] on button "Next" at bounding box center [1045, 510] width 239 height 36
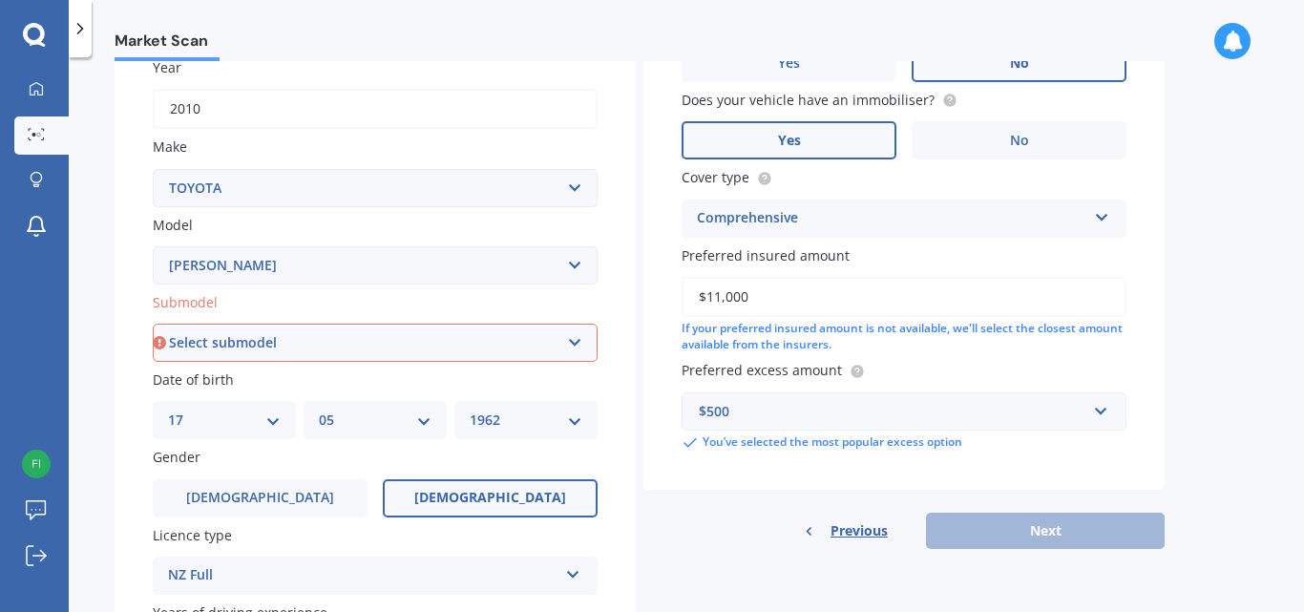
click at [577, 341] on select "Select submodel (All) Diesel" at bounding box center [375, 342] width 445 height 38
select select "(ALL)"
click at [153, 323] on select "Select submodel (All) Diesel" at bounding box center [375, 342] width 445 height 38
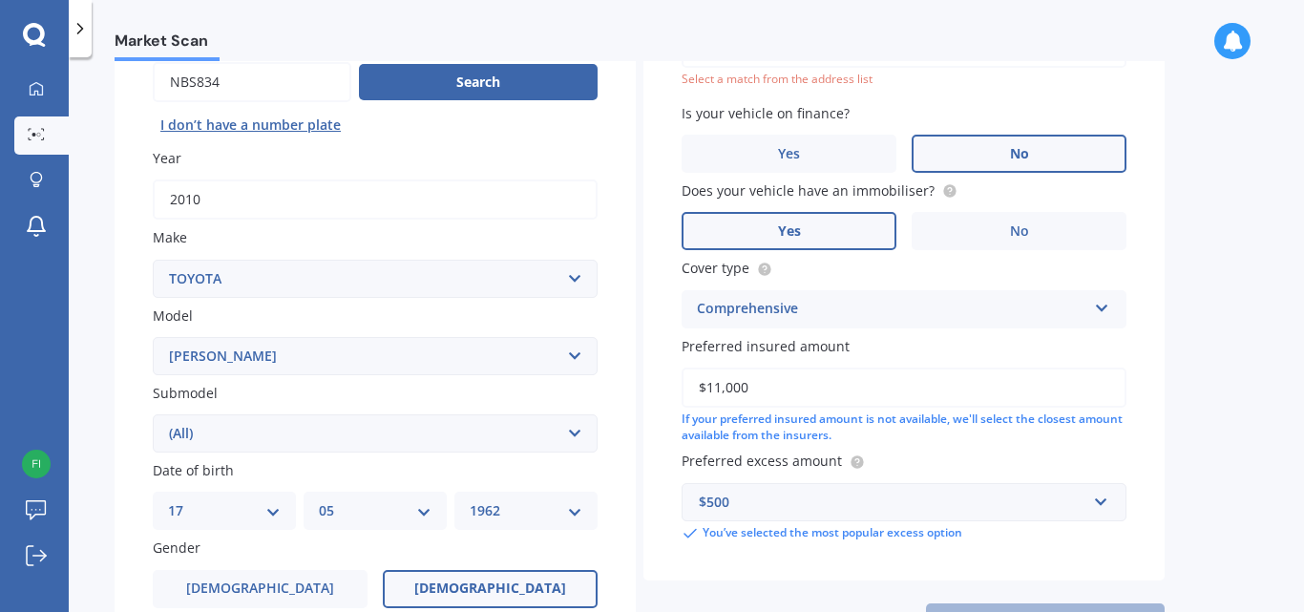
scroll to position [131, 0]
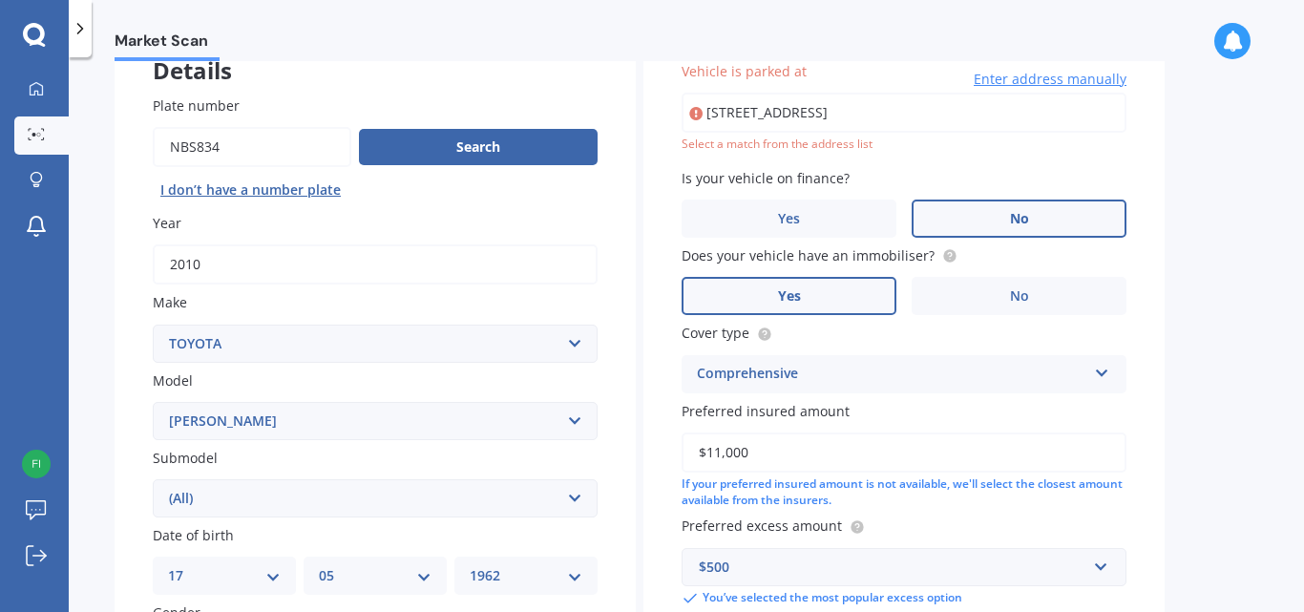
click at [891, 114] on input "20 Champagne Ave YaldhurstChristchurch 8042" at bounding box center [903, 113] width 445 height 40
click at [884, 106] on input "20 Champagne Ave YaldhurstChristchurch 8042" at bounding box center [903, 113] width 445 height 40
click at [828, 111] on input "20 Champagne AveChristchurch 8042" at bounding box center [903, 113] width 445 height 40
type input "20 Champagne Avenue, Yaldhurst, Christchurch 8042"
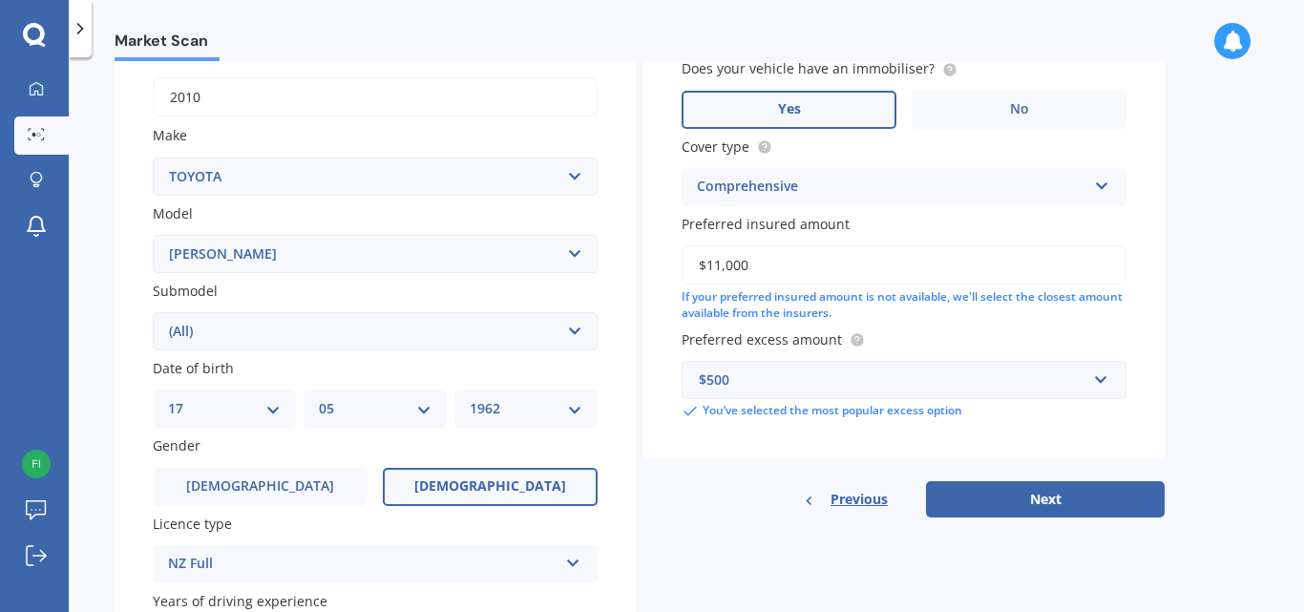
scroll to position [417, 0]
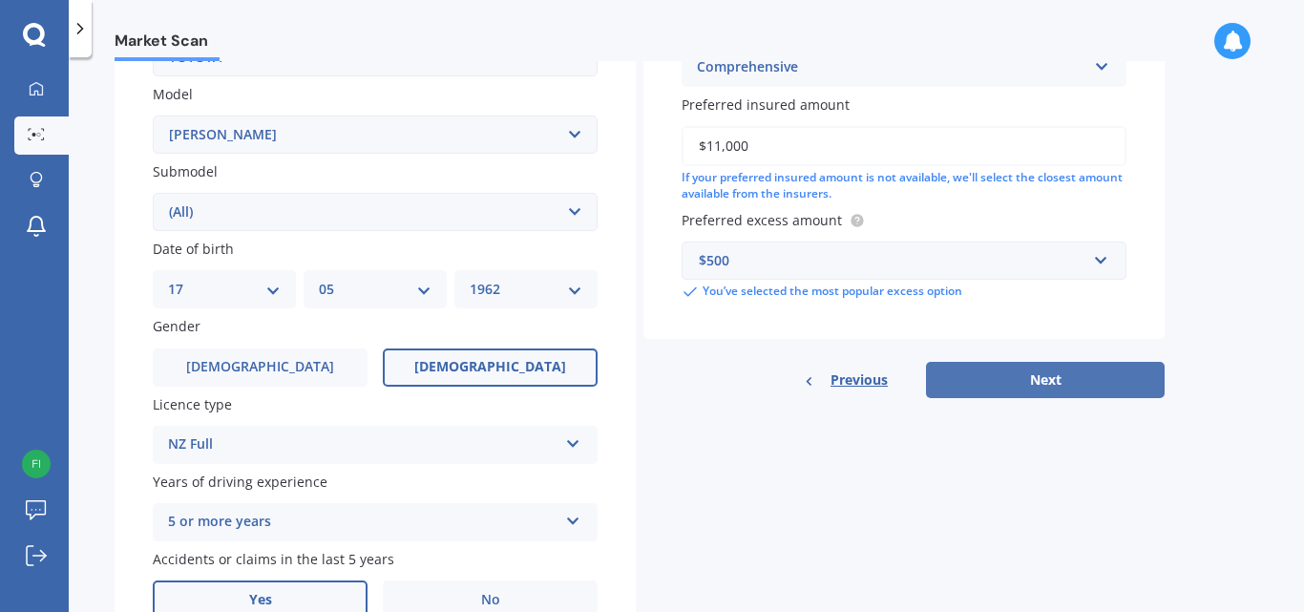
click at [1043, 376] on button "Next" at bounding box center [1045, 380] width 239 height 36
select select "17"
select select "05"
select select "1962"
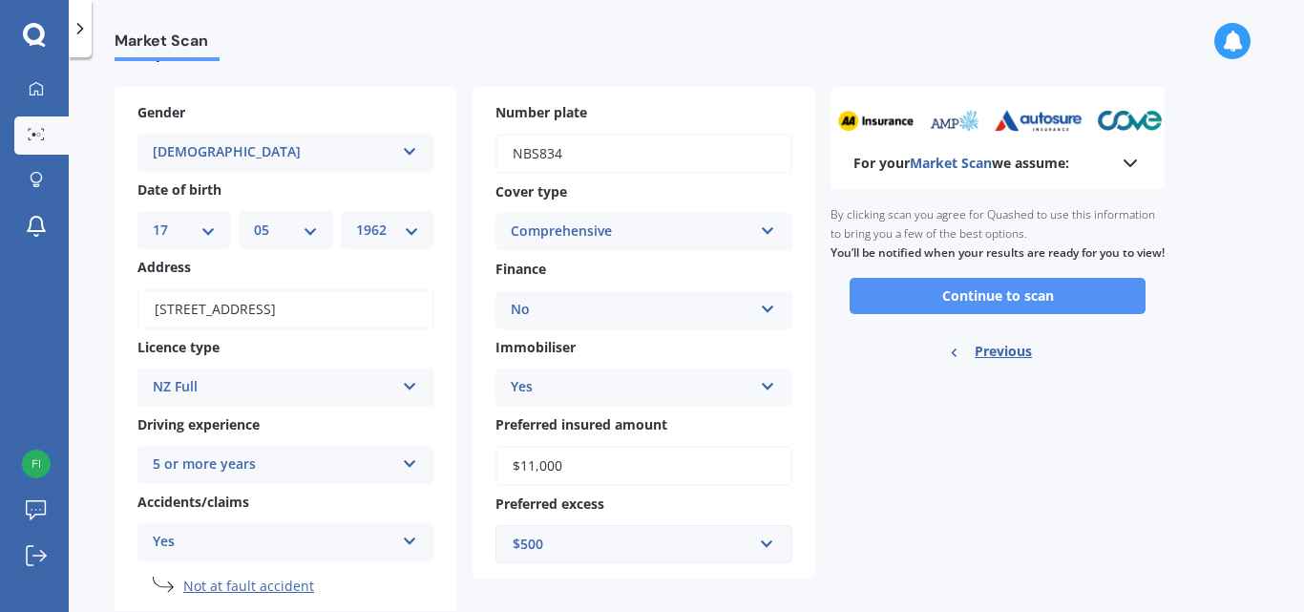
scroll to position [0, 0]
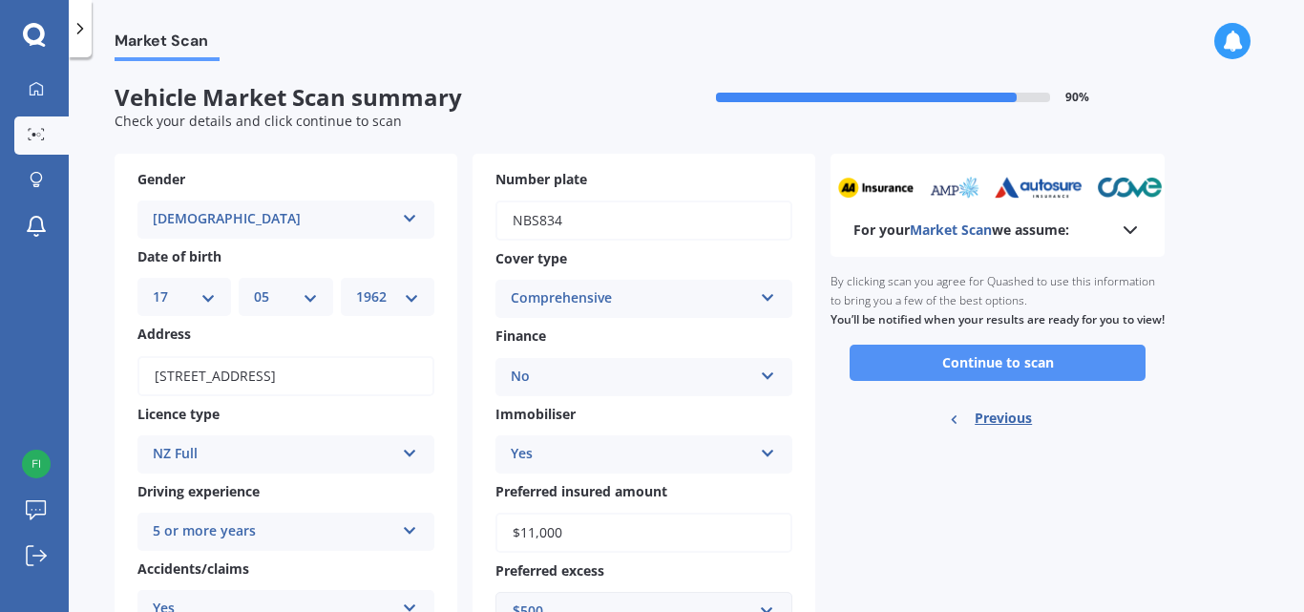
click at [997, 379] on button "Continue to scan" at bounding box center [997, 362] width 296 height 36
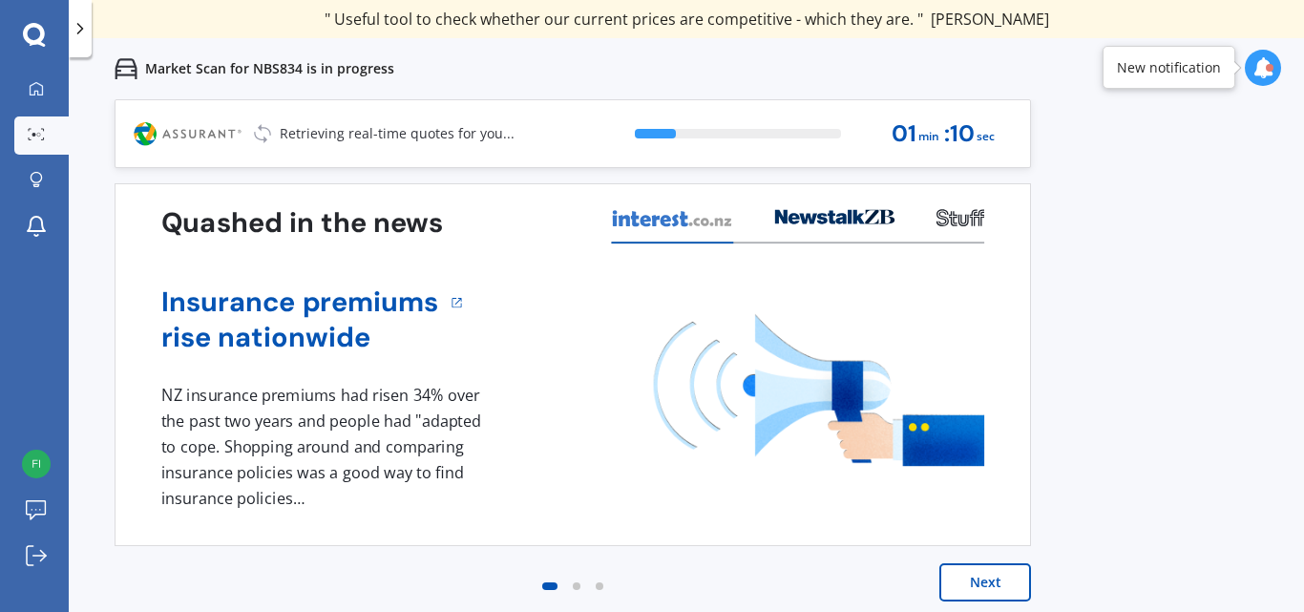
click at [990, 580] on button "Next" at bounding box center [985, 582] width 92 height 38
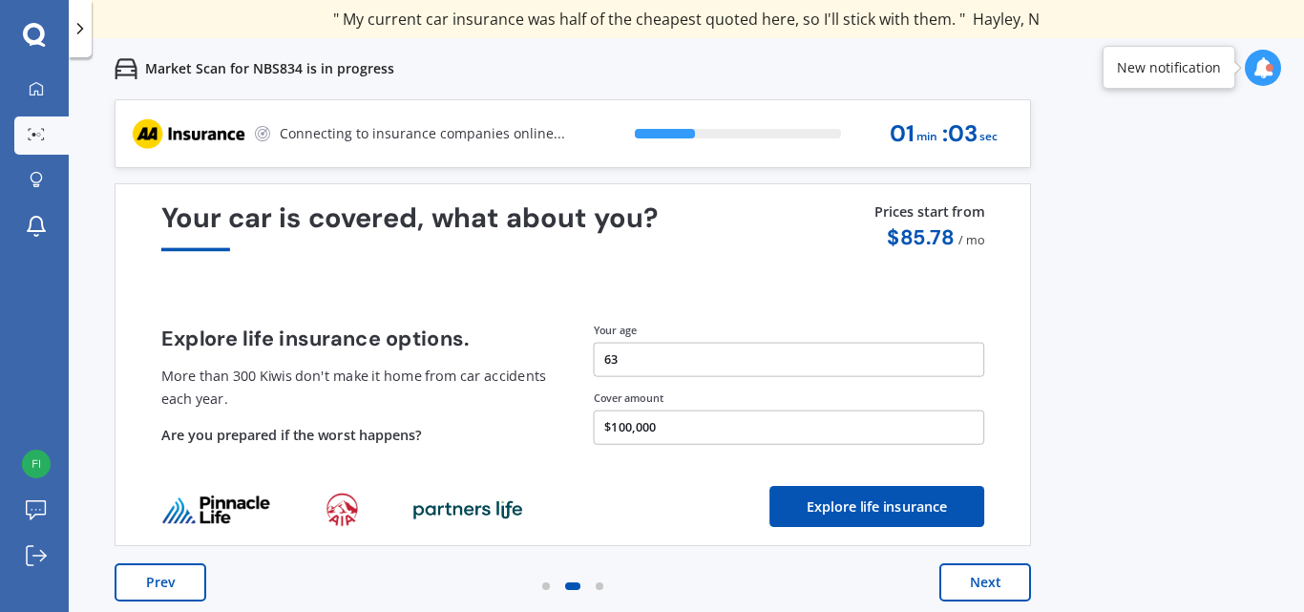
click at [986, 580] on button "Next" at bounding box center [985, 582] width 92 height 38
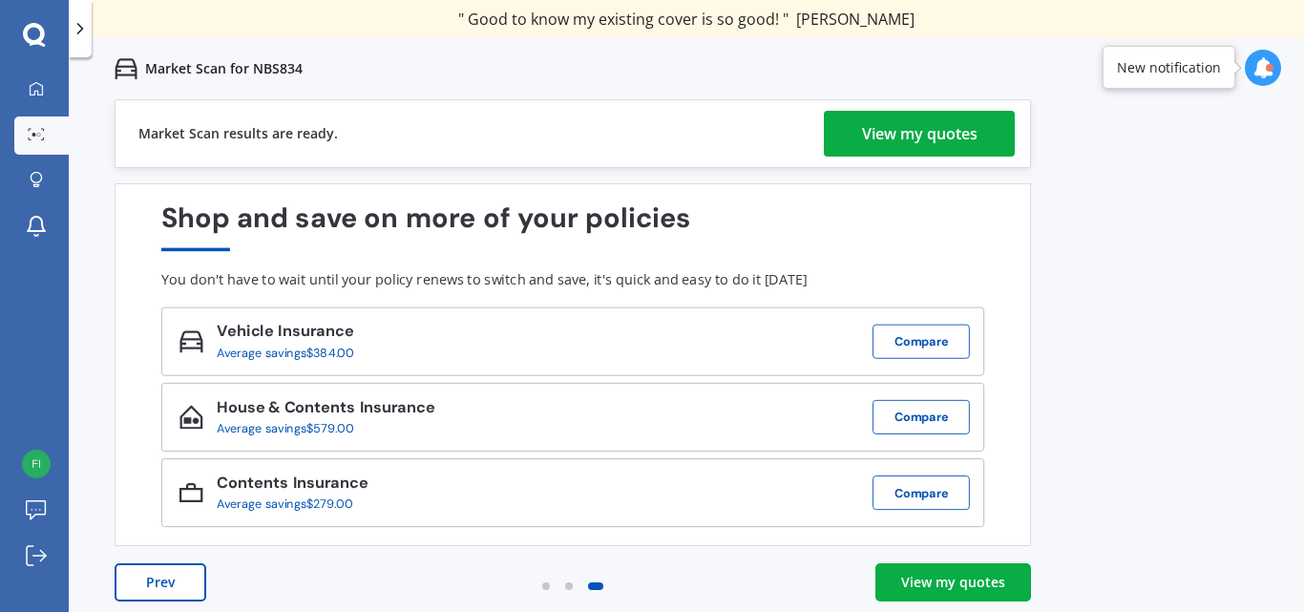
click at [970, 574] on div "View my quotes" at bounding box center [953, 582] width 104 height 19
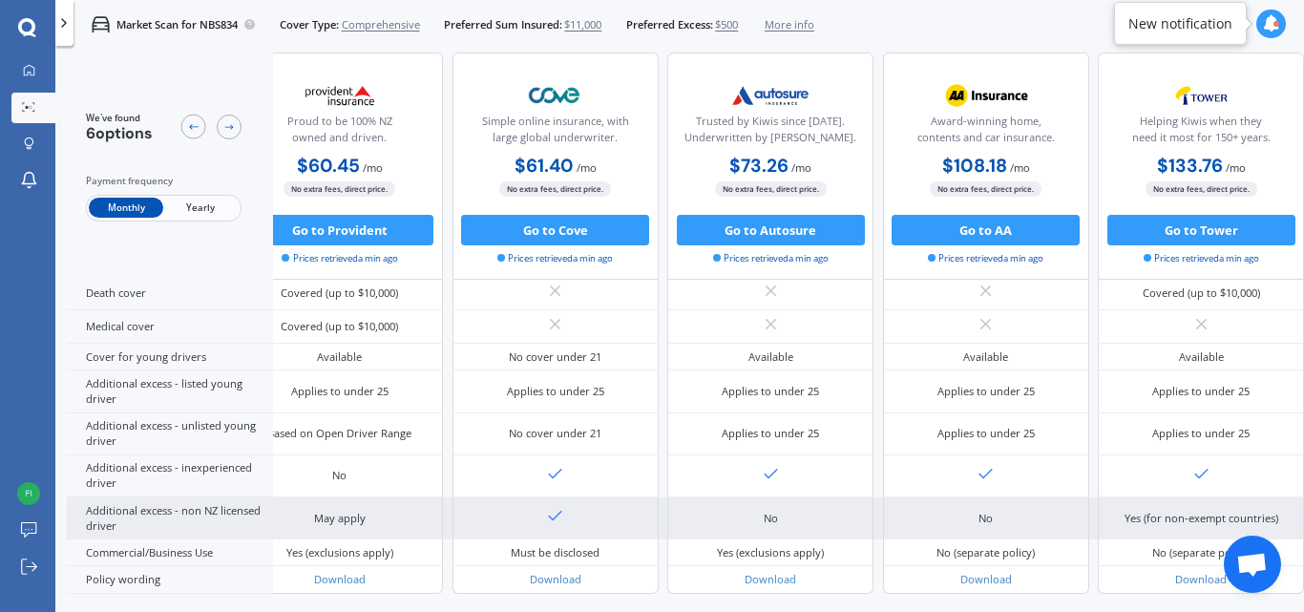
scroll to position [831, 324]
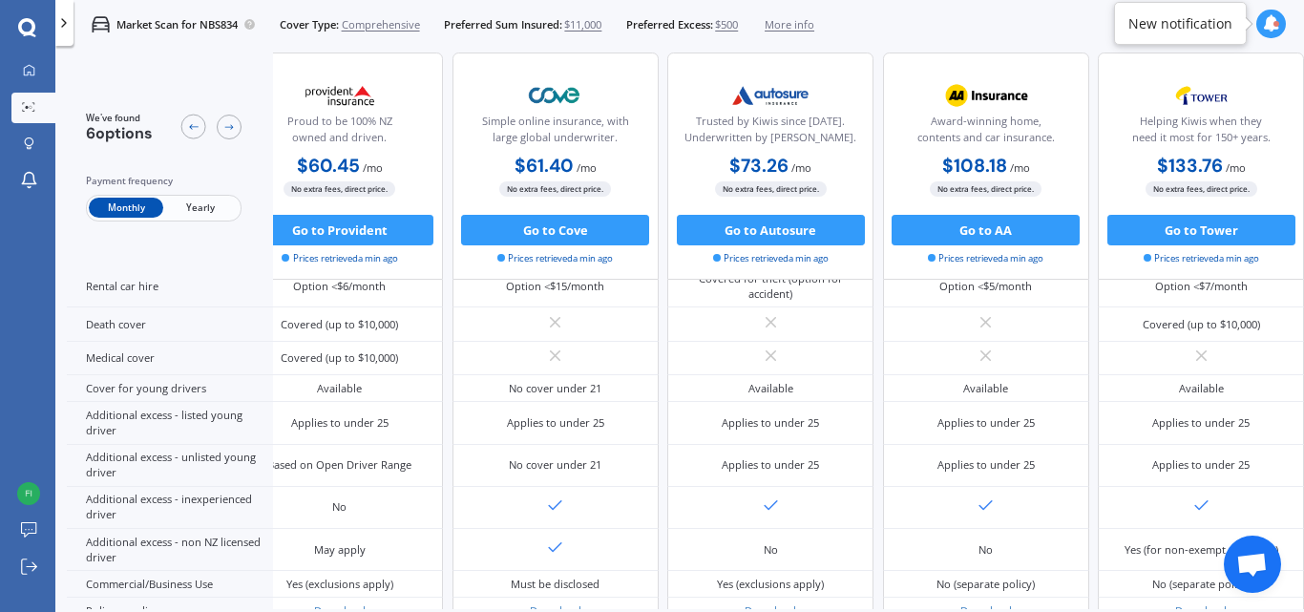
click at [199, 206] on span "Yearly" at bounding box center [200, 208] width 74 height 20
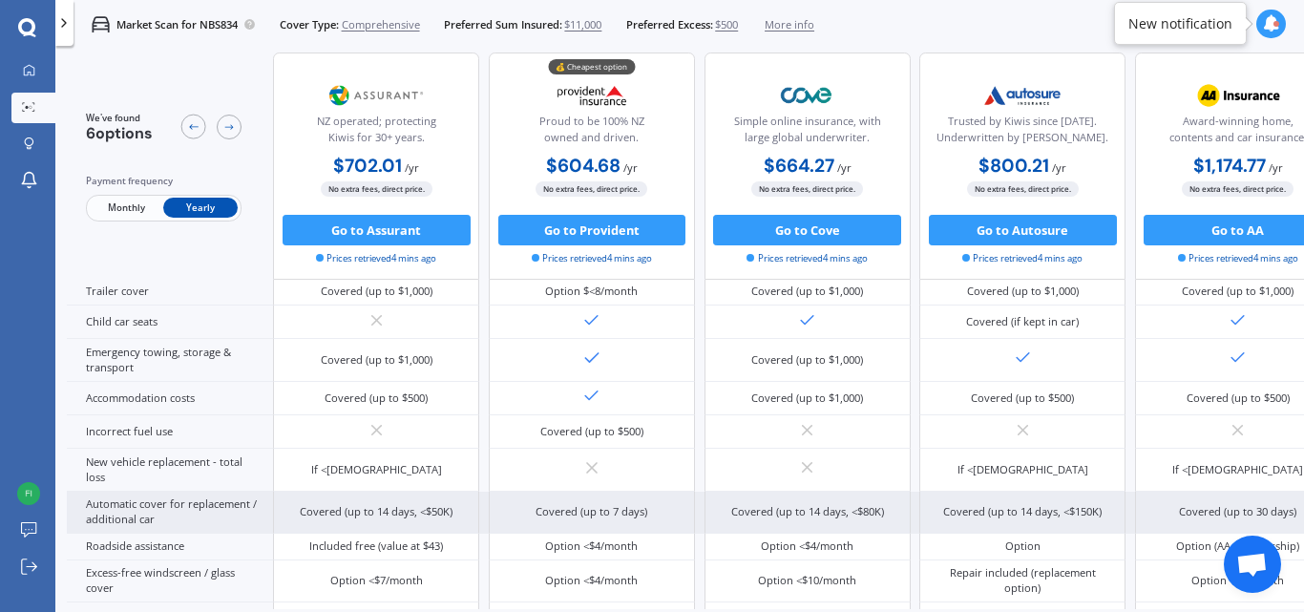
scroll to position [119, 0]
